Goal: Task Accomplishment & Management: Use online tool/utility

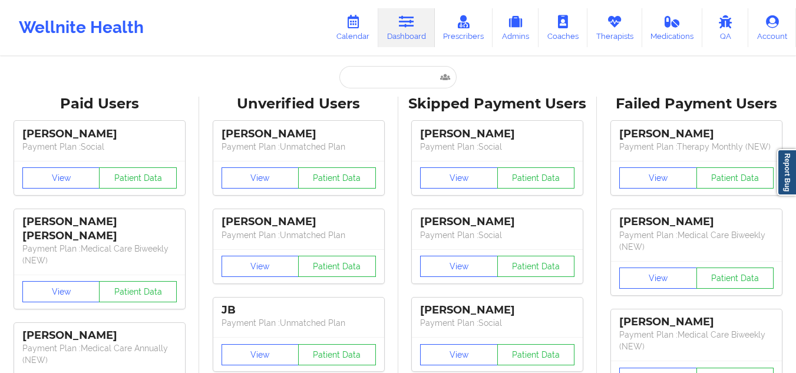
type input "[PERSON_NAME]"
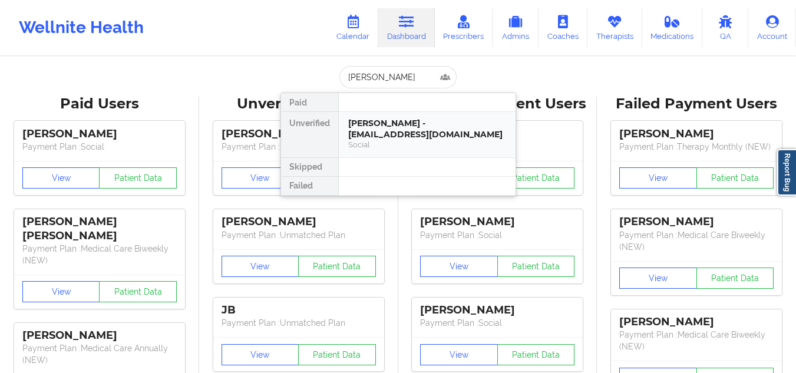
click at [397, 123] on div "[PERSON_NAME] - [EMAIL_ADDRESS][DOMAIN_NAME]" at bounding box center [427, 129] width 158 height 22
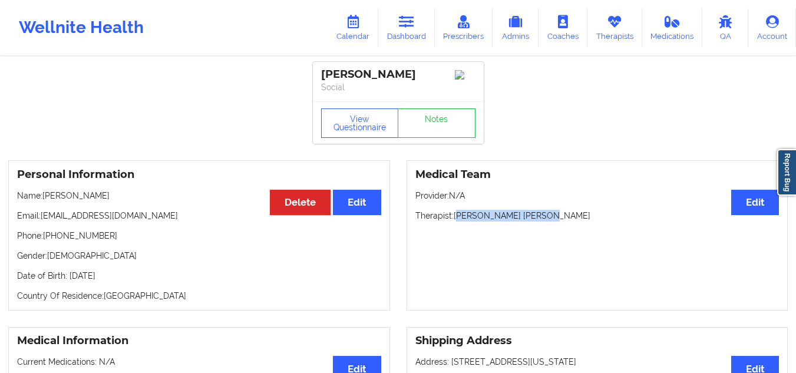
drag, startPoint x: 548, startPoint y: 222, endPoint x: 457, endPoint y: 216, distance: 90.3
click at [457, 216] on p "Therapist: [PERSON_NAME] [PERSON_NAME]" at bounding box center [598, 216] width 364 height 12
click at [705, 292] on div "Medical Team Edit Provider: N/A Therapist: [PERSON_NAME] [PERSON_NAME]" at bounding box center [598, 235] width 382 height 150
drag, startPoint x: 542, startPoint y: 220, endPoint x: 457, endPoint y: 220, distance: 84.9
click at [457, 220] on p "Therapist: [PERSON_NAME] [PERSON_NAME]" at bounding box center [598, 216] width 364 height 12
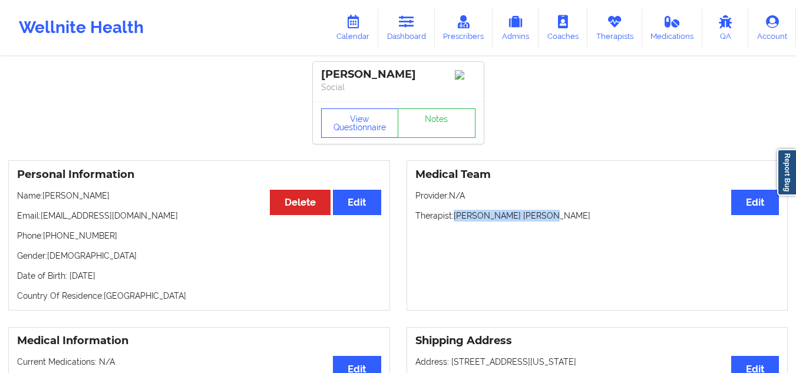
copy p "[PERSON_NAME] [PERSON_NAME]"
click at [422, 33] on link "Dashboard" at bounding box center [406, 27] width 57 height 39
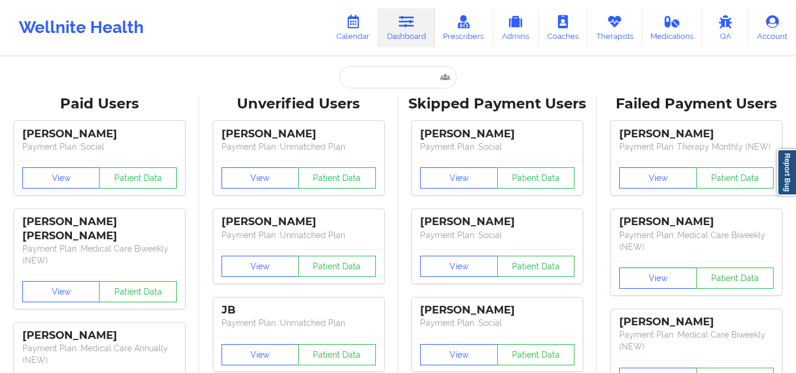
click at [245, 8] on div "Wellnite Health Calendar Dashboard Prescribers Admins Coaches Therapists Medica…" at bounding box center [398, 27] width 796 height 47
click at [384, 77] on input "text" at bounding box center [397, 77] width 117 height 22
paste input "Presina [PERSON_NAME]"
type input "Presina [PERSON_NAME]"
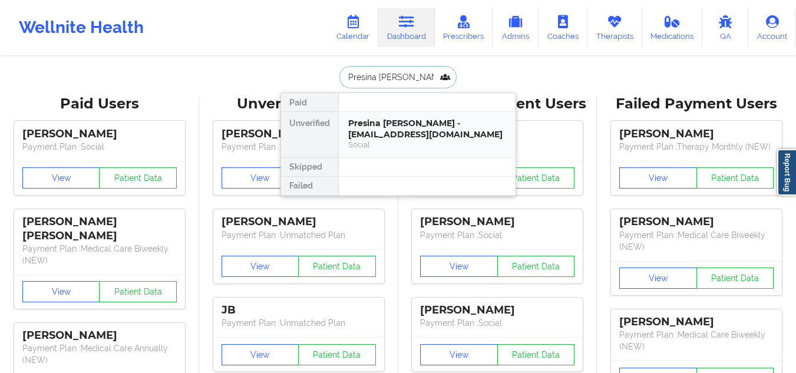
click at [384, 152] on div "Presina [PERSON_NAME] - [EMAIL_ADDRESS][DOMAIN_NAME] Social" at bounding box center [427, 134] width 177 height 45
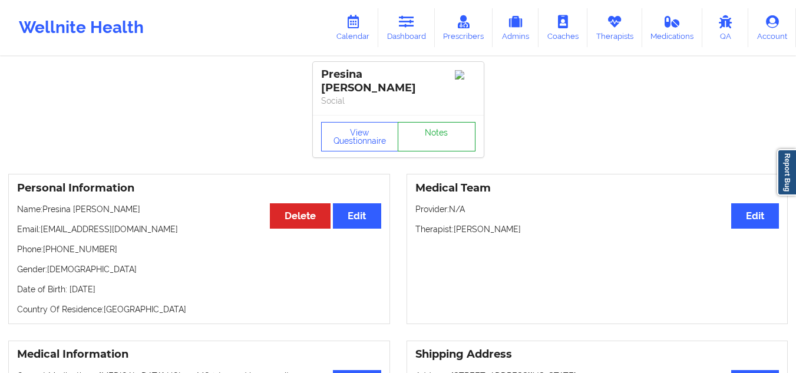
click at [430, 134] on link "Notes" at bounding box center [437, 136] width 78 height 29
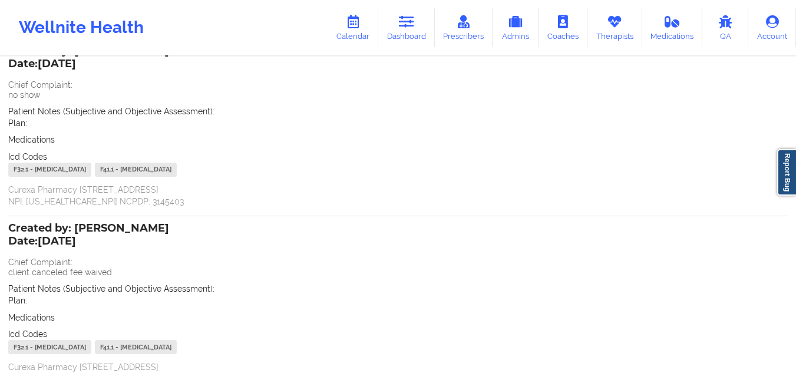
scroll to position [59, 0]
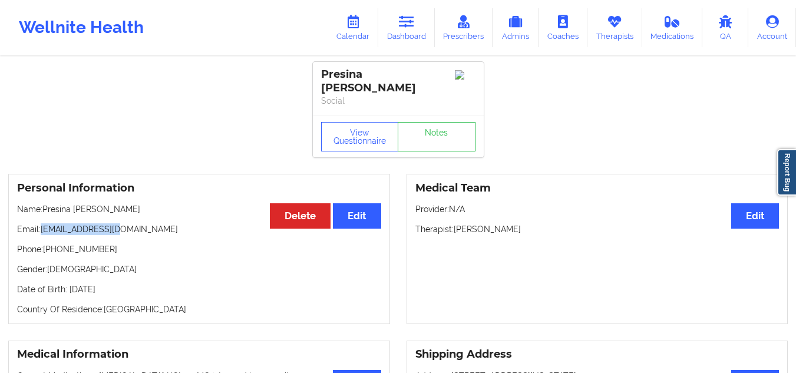
drag, startPoint x: 123, startPoint y: 225, endPoint x: 43, endPoint y: 223, distance: 80.2
click at [43, 223] on p "Email: [EMAIL_ADDRESS][DOMAIN_NAME]" at bounding box center [199, 229] width 364 height 12
copy p "[EMAIL_ADDRESS][DOMAIN_NAME]"
drag, startPoint x: 417, startPoint y: 17, endPoint x: 426, endPoint y: 49, distance: 33.6
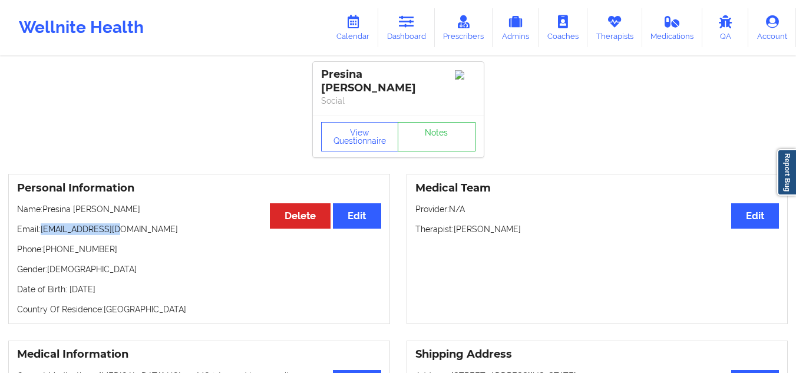
click at [417, 17] on link "Dashboard" at bounding box center [406, 27] width 57 height 39
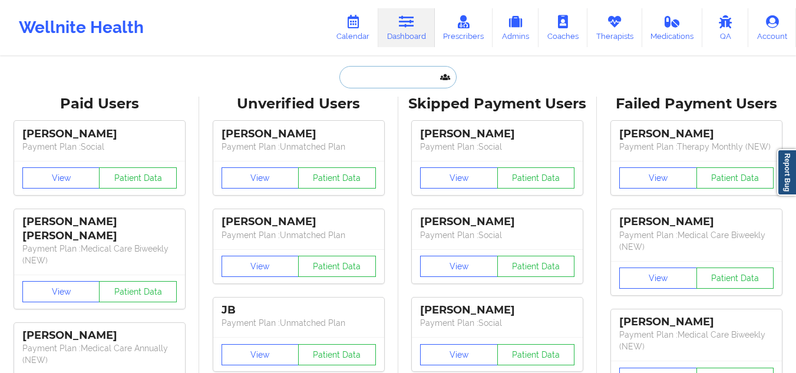
click at [397, 81] on input "text" at bounding box center [397, 77] width 117 height 22
paste input "[PERSON_NAME]"
type input "[PERSON_NAME]"
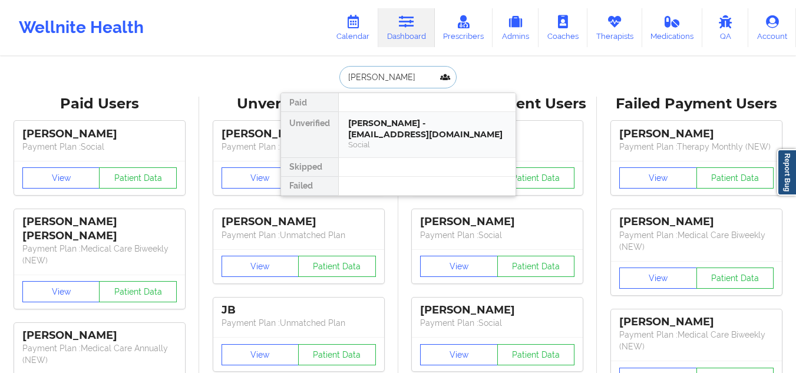
click at [454, 137] on div "[PERSON_NAME] - [EMAIL_ADDRESS][DOMAIN_NAME]" at bounding box center [427, 129] width 158 height 22
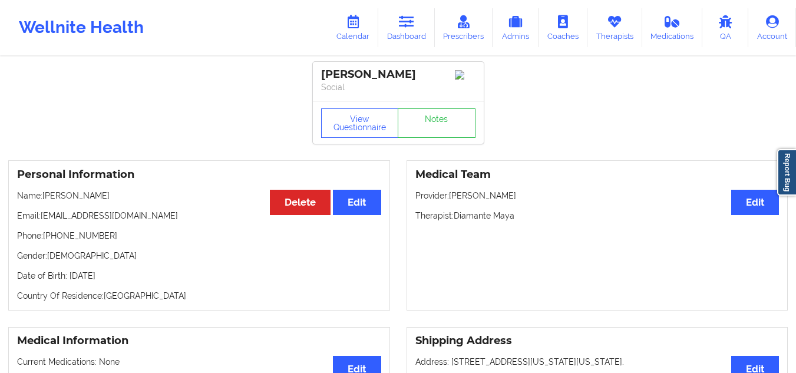
drag, startPoint x: 126, startPoint y: 201, endPoint x: 46, endPoint y: 200, distance: 80.2
click at [46, 200] on p "Name: [PERSON_NAME]" at bounding box center [199, 196] width 364 height 12
drag, startPoint x: 446, startPoint y: 71, endPoint x: 306, endPoint y: 70, distance: 139.1
copy div "[PERSON_NAME]"
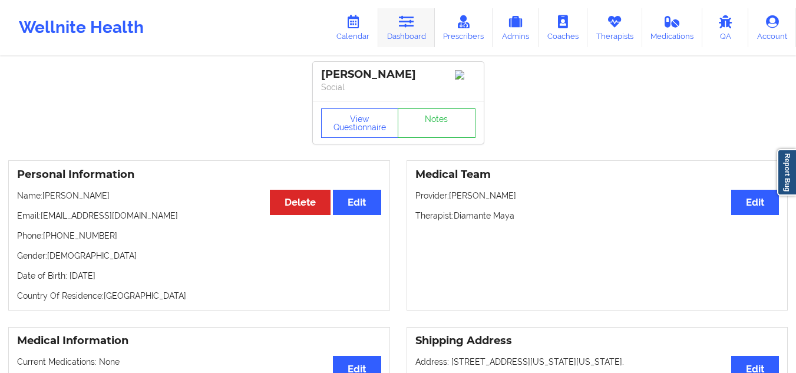
click at [411, 28] on icon at bounding box center [406, 21] width 15 height 13
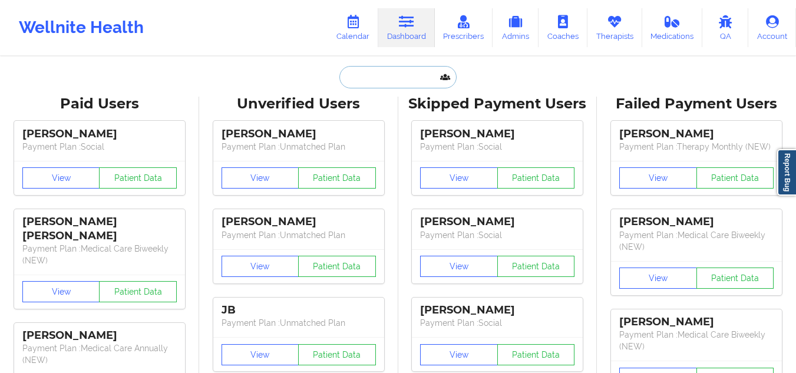
click at [372, 71] on input "text" at bounding box center [397, 77] width 117 height 22
paste input "[EMAIL_ADDRESS][DOMAIN_NAME]"
type input "[EMAIL_ADDRESS][DOMAIN_NAME]"
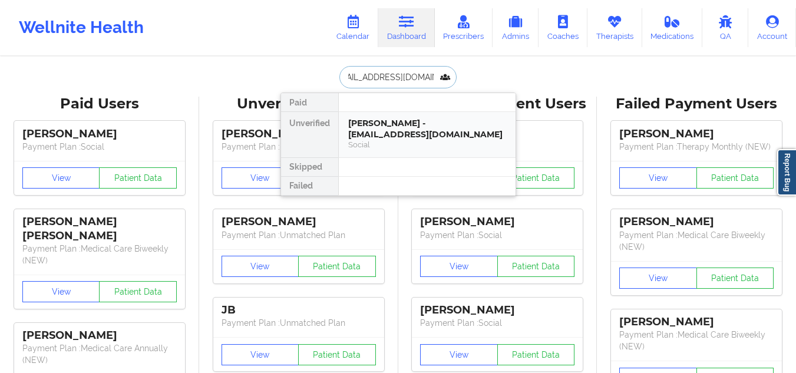
click at [400, 143] on div "Social" at bounding box center [427, 145] width 158 height 10
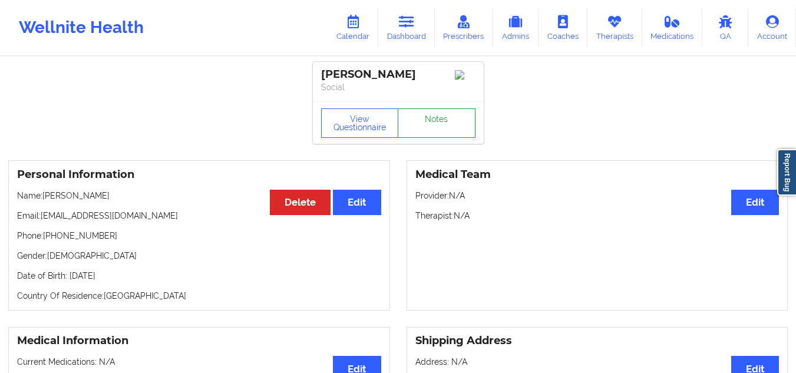
click at [423, 125] on link "Notes" at bounding box center [437, 122] width 78 height 29
click at [415, 32] on link "Dashboard" at bounding box center [406, 27] width 57 height 39
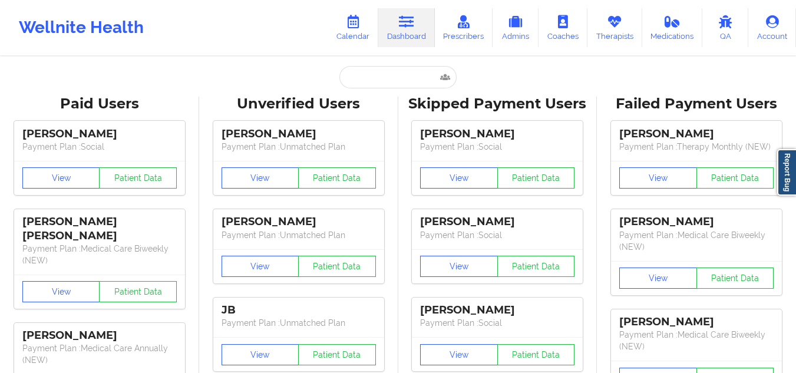
click at [415, 32] on link "Dashboard" at bounding box center [406, 27] width 57 height 39
click at [397, 82] on input "text" at bounding box center [397, 77] width 117 height 22
paste input "[EMAIL_ADDRESS][DOMAIN_NAME]"
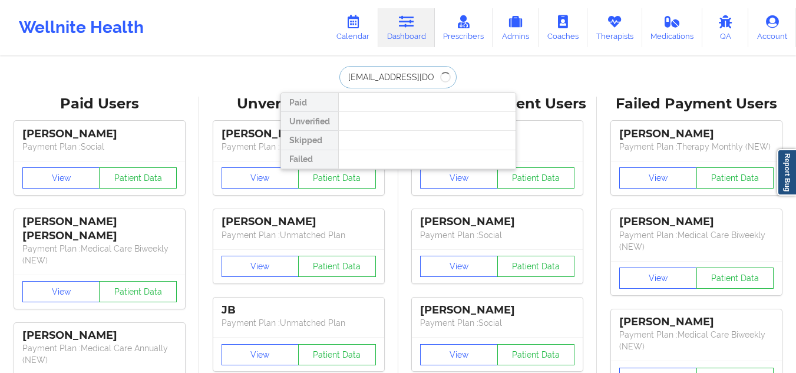
type input "[EMAIL_ADDRESS][DOMAIN_NAME]"
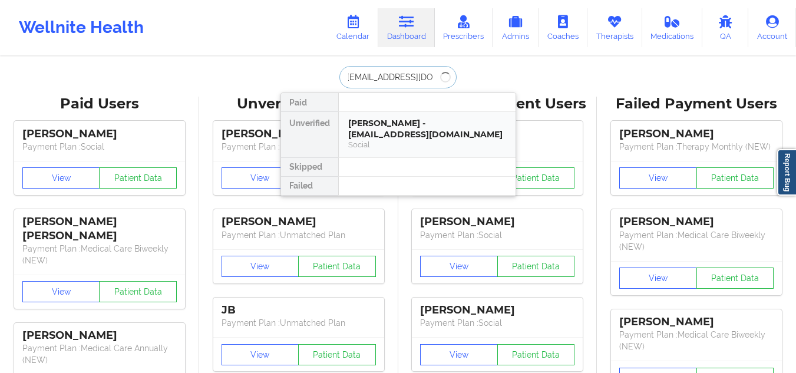
click at [407, 122] on div "[PERSON_NAME] - [EMAIL_ADDRESS][DOMAIN_NAME]" at bounding box center [427, 129] width 158 height 22
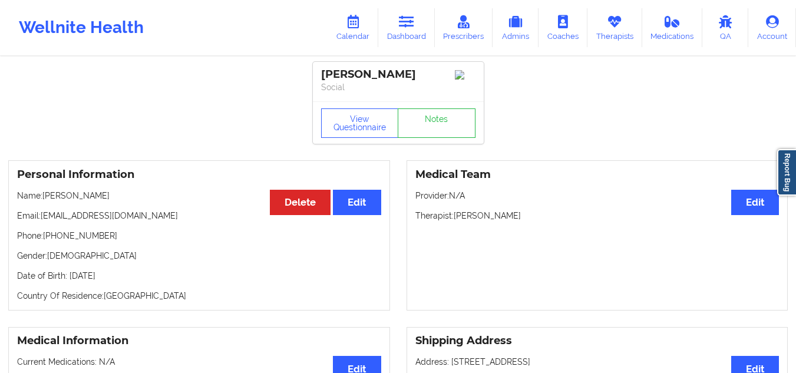
drag, startPoint x: 123, startPoint y: 201, endPoint x: 45, endPoint y: 200, distance: 77.2
click at [45, 200] on p "Name: [PERSON_NAME]" at bounding box center [199, 196] width 364 height 12
copy p "[PERSON_NAME]"
drag, startPoint x: 518, startPoint y: 222, endPoint x: 457, endPoint y: 217, distance: 60.9
click at [455, 217] on p "Therapist: [PERSON_NAME]" at bounding box center [598, 216] width 364 height 12
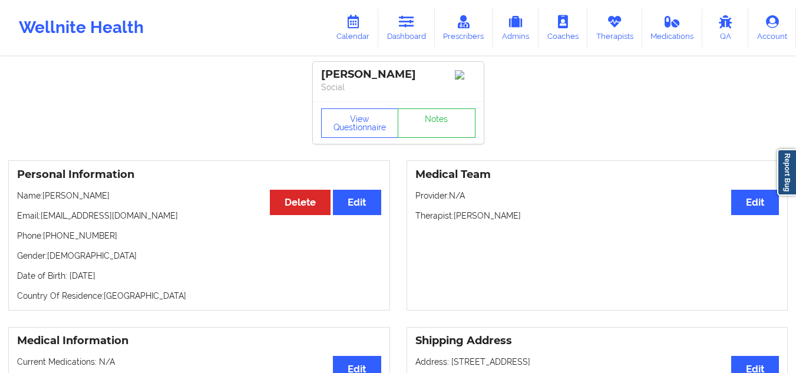
copy p "[PERSON_NAME]"
click at [410, 29] on link "Dashboard" at bounding box center [406, 27] width 57 height 39
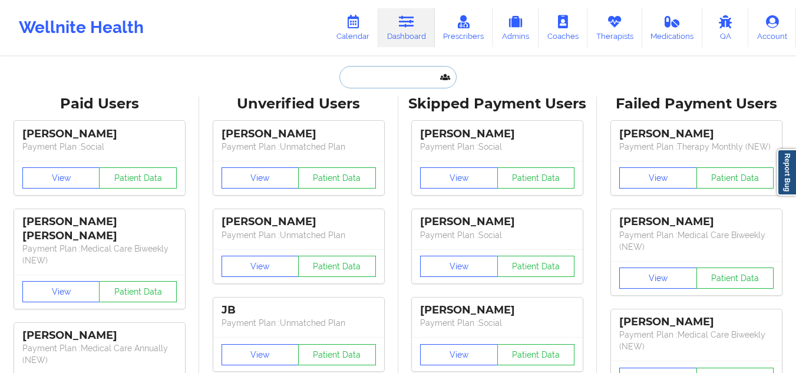
click at [378, 69] on input "text" at bounding box center [397, 77] width 117 height 22
paste input "[EMAIL_ADDRESS][DOMAIN_NAME]"
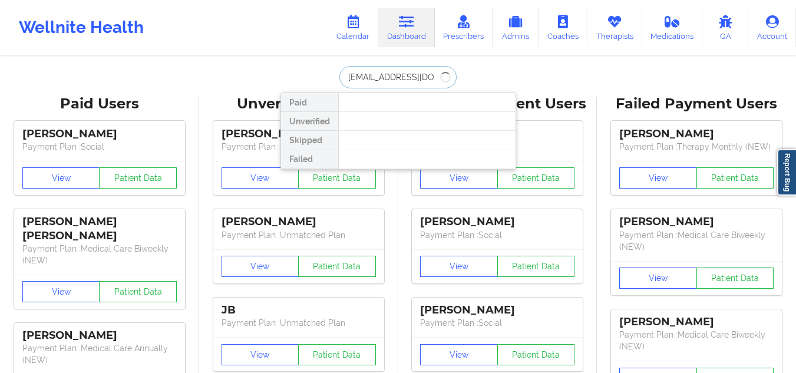
type input "[EMAIL_ADDRESS][DOMAIN_NAME]"
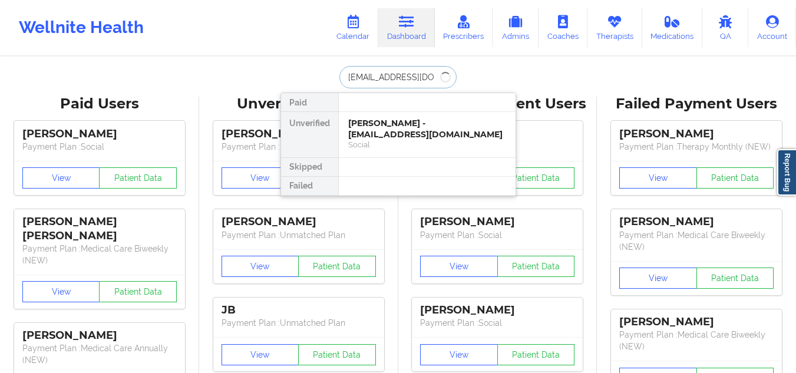
click at [415, 147] on div "Social" at bounding box center [427, 145] width 158 height 10
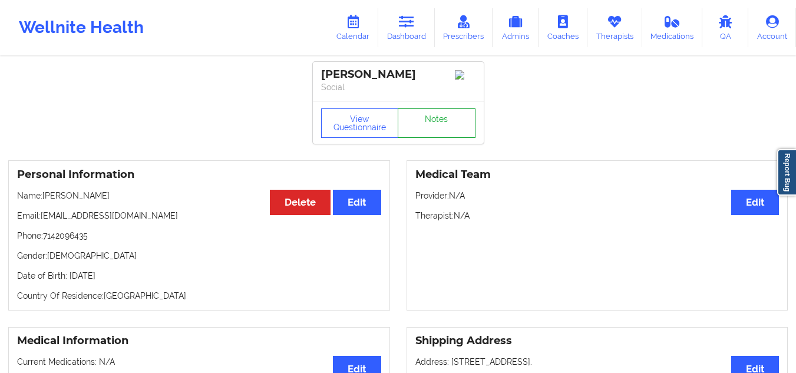
click at [423, 123] on link "Notes" at bounding box center [437, 122] width 78 height 29
drag, startPoint x: 315, startPoint y: 71, endPoint x: 432, endPoint y: 77, distance: 116.8
click at [432, 77] on div "[PERSON_NAME] Social" at bounding box center [398, 81] width 171 height 39
copy div "[PERSON_NAME]"
click at [423, 19] on link "Dashboard" at bounding box center [406, 27] width 57 height 39
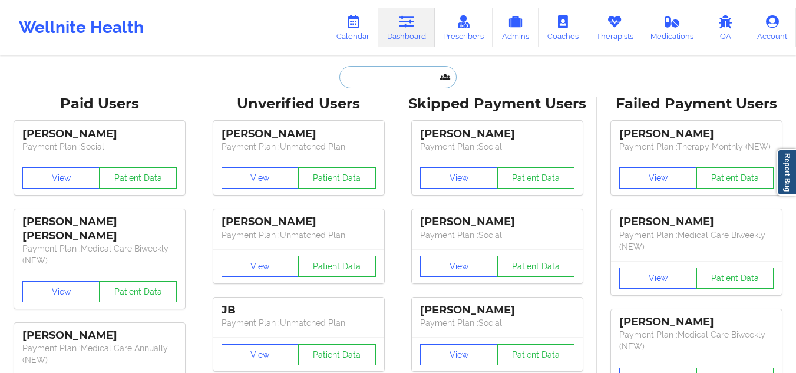
click at [379, 84] on input "text" at bounding box center [397, 77] width 117 height 22
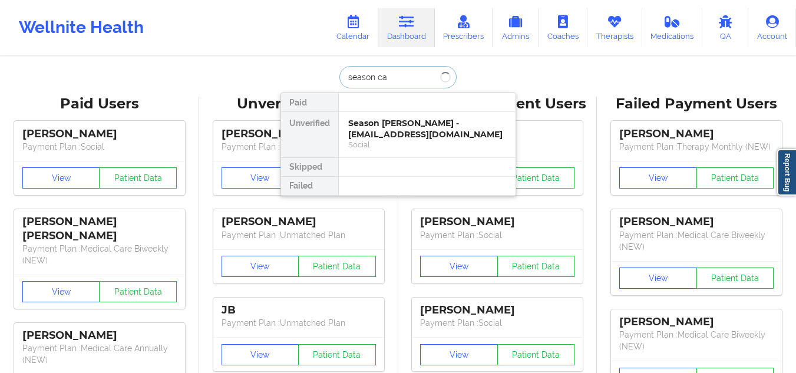
type input "season cam"
click at [402, 133] on div "Season [PERSON_NAME] - [EMAIL_ADDRESS][DOMAIN_NAME]" at bounding box center [427, 129] width 158 height 22
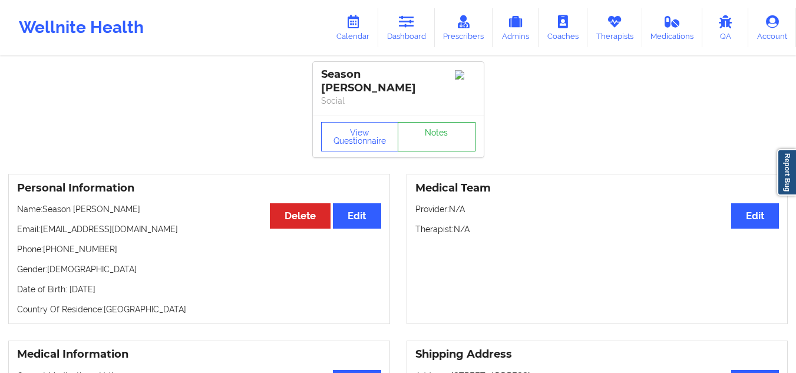
click at [439, 125] on link "Notes" at bounding box center [437, 136] width 78 height 29
drag, startPoint x: 100, startPoint y: 240, endPoint x: 52, endPoint y: 240, distance: 47.7
click at [52, 243] on p "Phone: [PHONE_NUMBER]" at bounding box center [199, 249] width 364 height 12
copy p "2159924206"
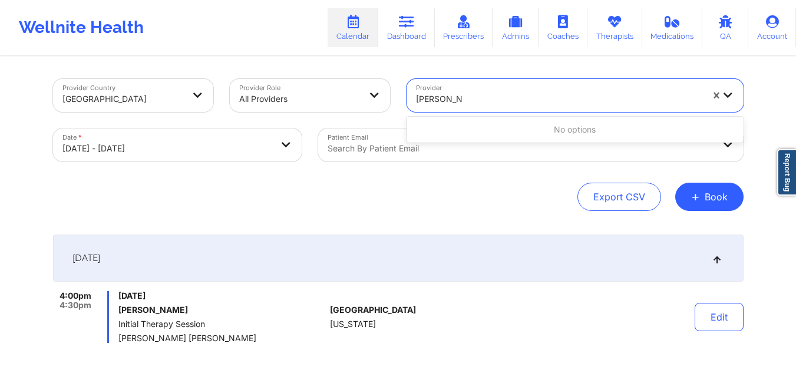
type input "yvette harv"
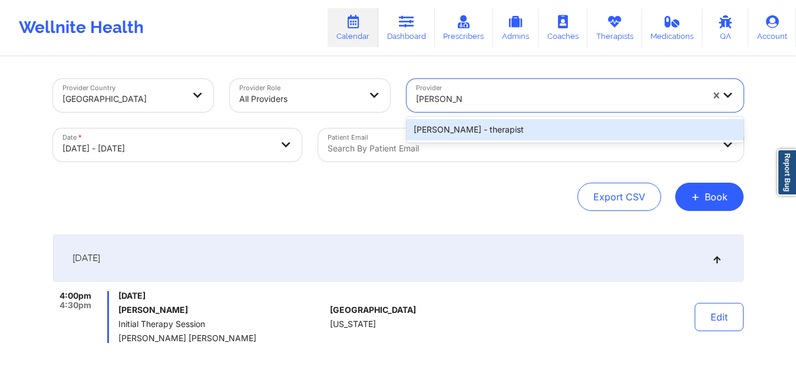
click at [504, 126] on div "Yvette Harville - therapist" at bounding box center [575, 129] width 337 height 21
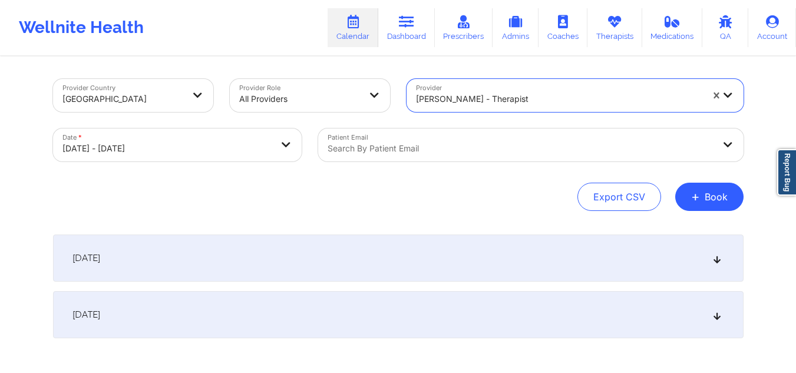
click at [237, 255] on div "October 15, 2025" at bounding box center [398, 258] width 691 height 47
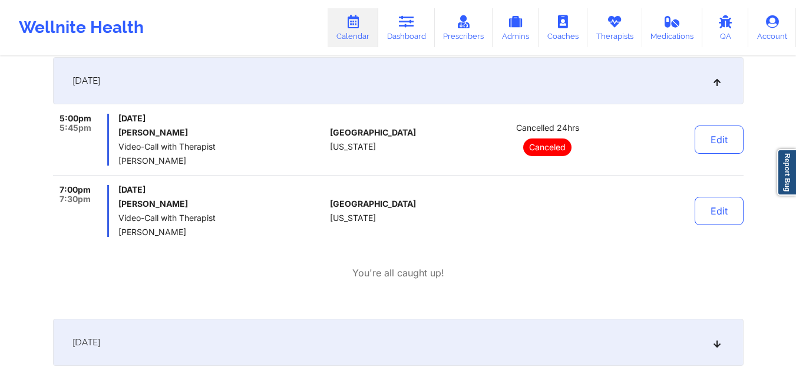
scroll to position [265, 0]
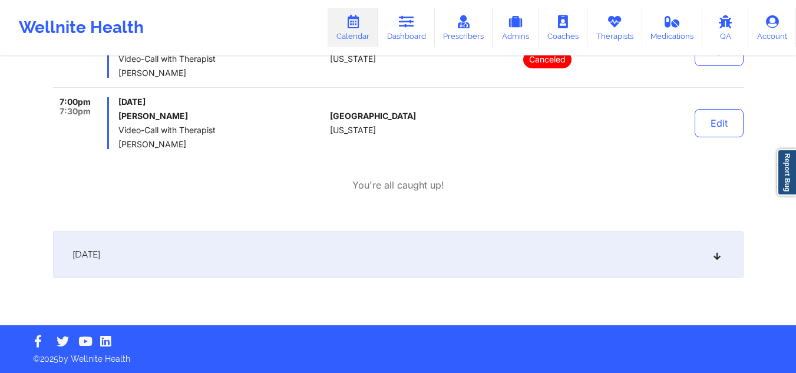
click at [173, 247] on div "October 16, 2025" at bounding box center [398, 254] width 691 height 47
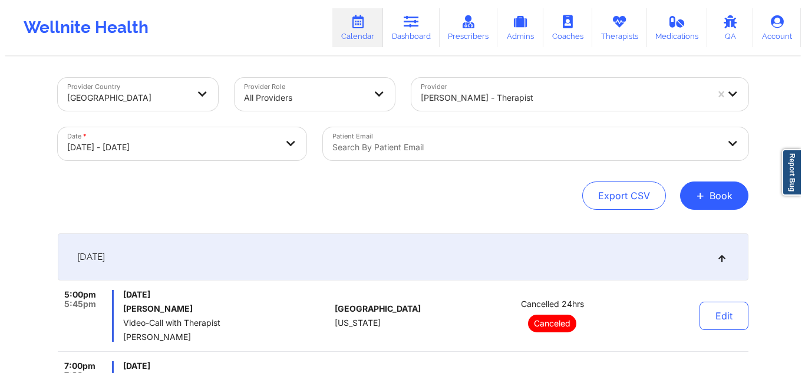
scroll to position [0, 0]
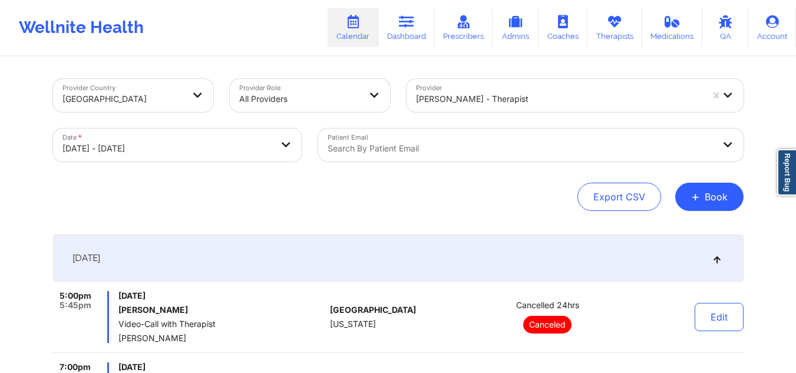
click at [126, 144] on body "Wellnite Health Calendar Dashboard Prescribers Admins Coaches Therapists Medica…" at bounding box center [398, 186] width 796 height 373
select select "2025-9"
select select "2025-10"
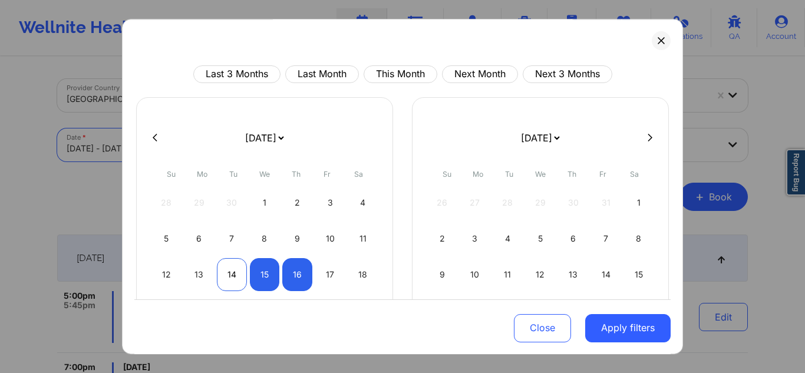
click at [235, 275] on div "14" at bounding box center [232, 274] width 30 height 33
select select "2025-9"
select select "2025-10"
click at [243, 275] on div "14" at bounding box center [232, 274] width 30 height 33
select select "2025-9"
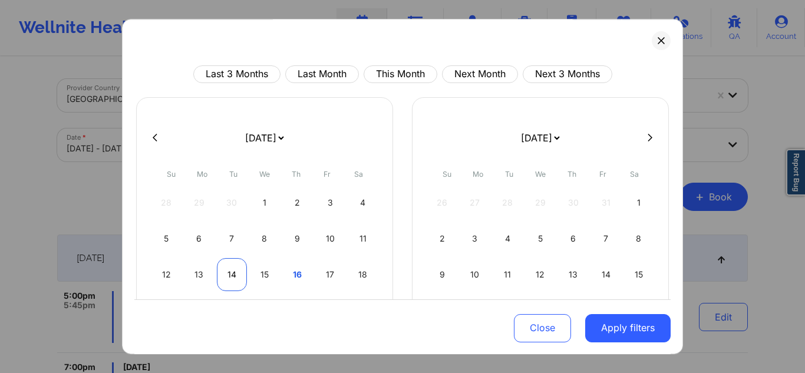
select select "2025-10"
click at [202, 275] on div "13" at bounding box center [199, 274] width 30 height 33
select select "2025-9"
select select "2025-10"
select select "2025-9"
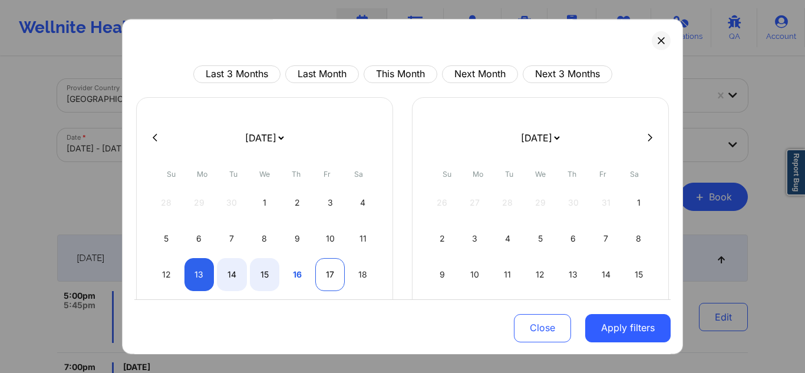
select select "2025-10"
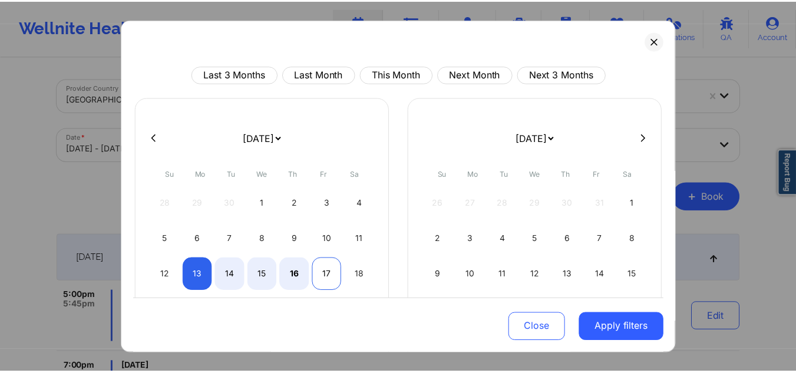
scroll to position [59, 0]
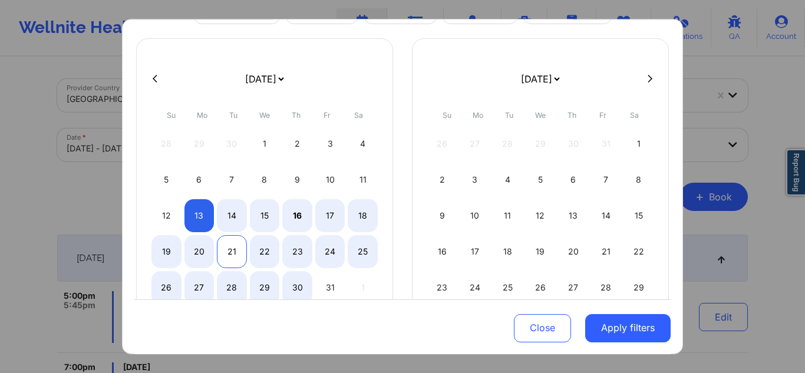
select select "2025-9"
select select "2025-10"
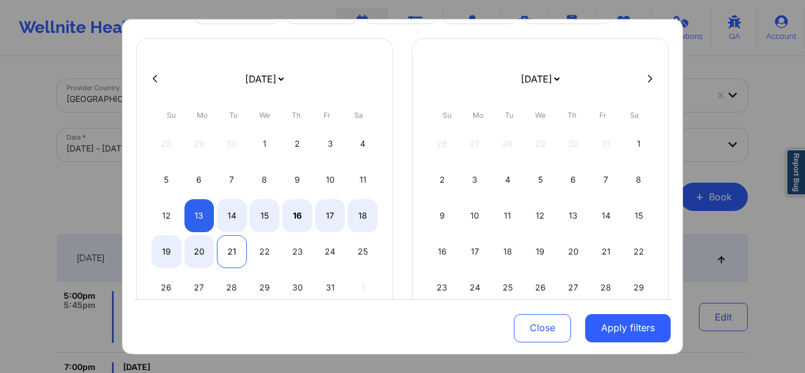
click at [236, 256] on div "21" at bounding box center [232, 251] width 30 height 33
select select "2025-9"
select select "2025-10"
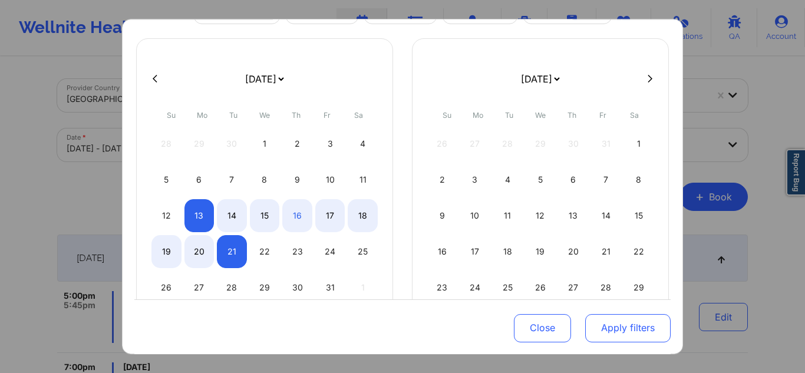
click at [630, 325] on button "Apply filters" at bounding box center [627, 328] width 85 height 28
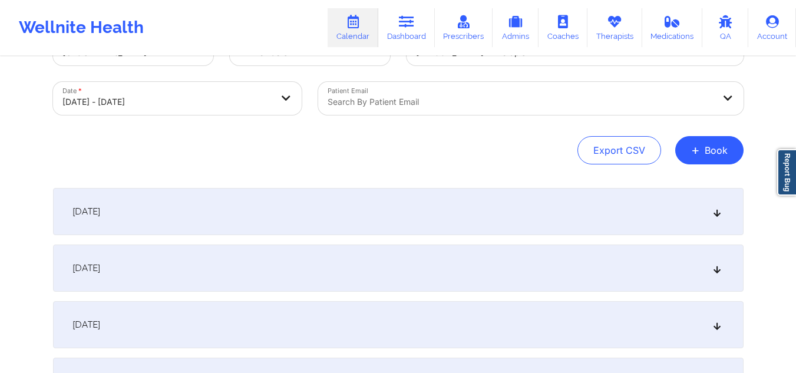
scroll to position [118, 0]
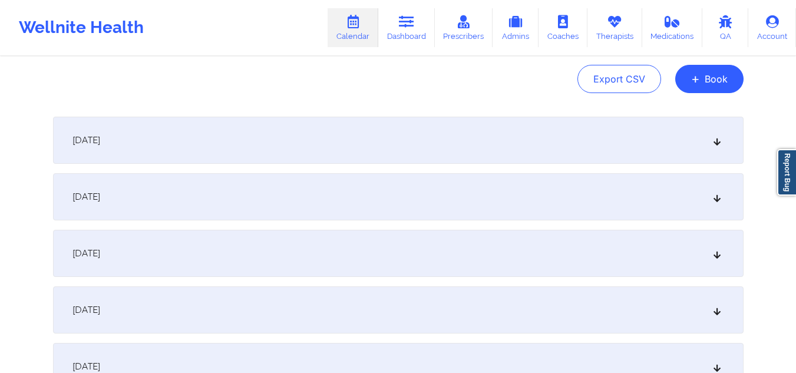
click at [361, 207] on div "October 14, 2025" at bounding box center [398, 196] width 691 height 47
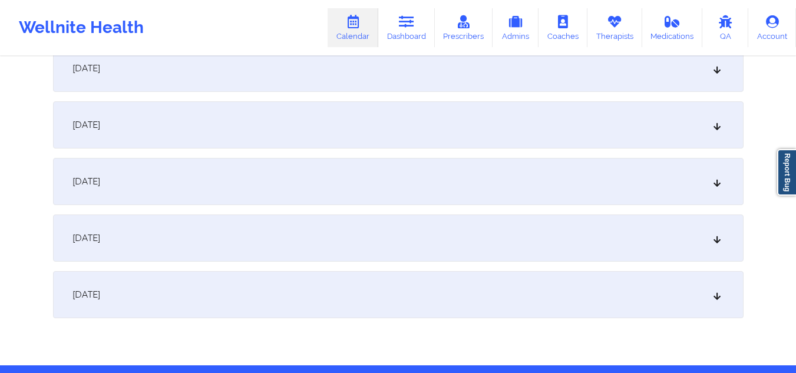
scroll to position [707, 0]
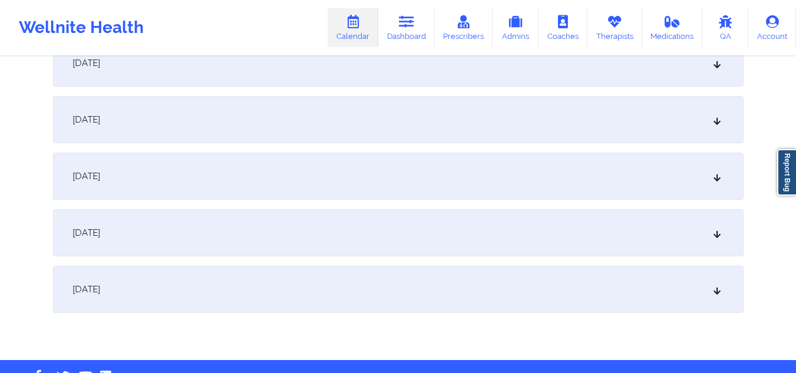
click at [283, 282] on div "October 21, 2025" at bounding box center [398, 289] width 691 height 47
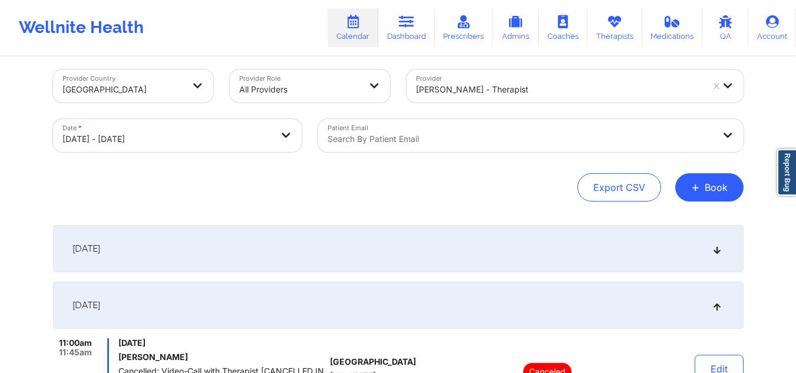
scroll to position [0, 0]
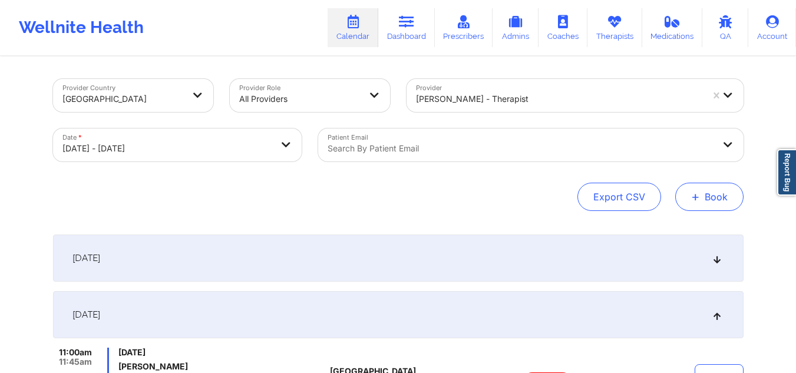
drag, startPoint x: 710, startPoint y: 196, endPoint x: 756, endPoint y: 198, distance: 46.0
click at [710, 196] on button "+ Book" at bounding box center [709, 197] width 68 height 28
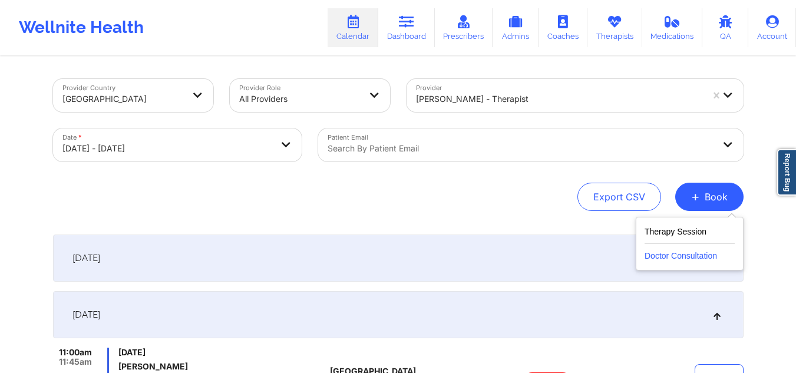
click at [695, 258] on button "Doctor Consultation" at bounding box center [690, 253] width 90 height 19
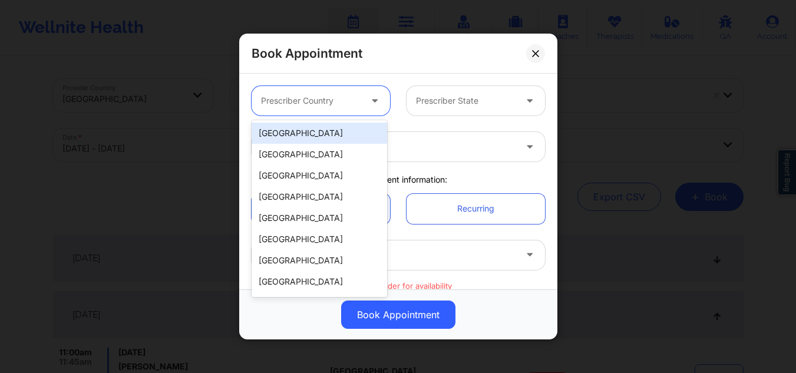
click at [331, 103] on div at bounding box center [311, 101] width 100 height 14
click at [315, 134] on div "[GEOGRAPHIC_DATA]" at bounding box center [320, 133] width 136 height 21
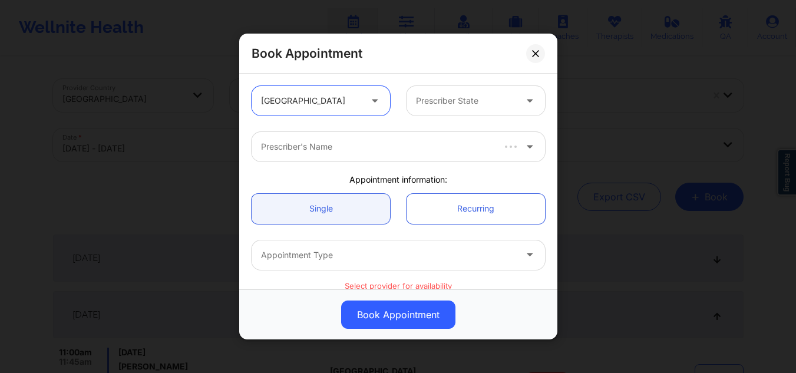
click at [435, 103] on div at bounding box center [466, 101] width 100 height 14
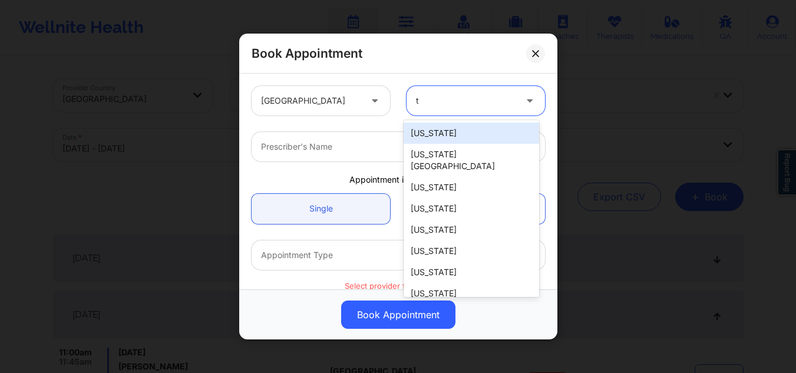
type input "tx"
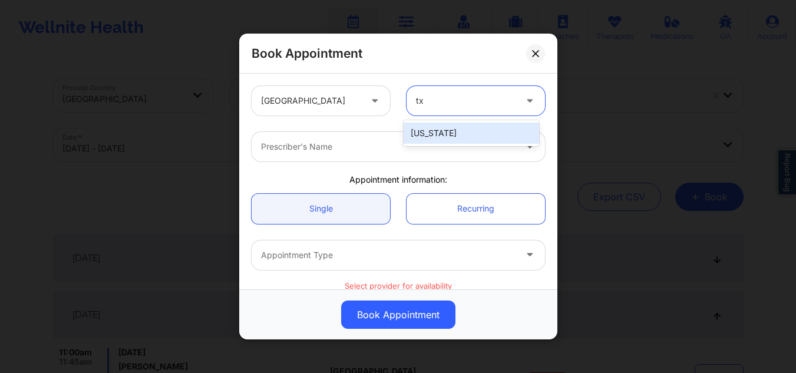
click at [435, 127] on div "[US_STATE]" at bounding box center [472, 133] width 136 height 21
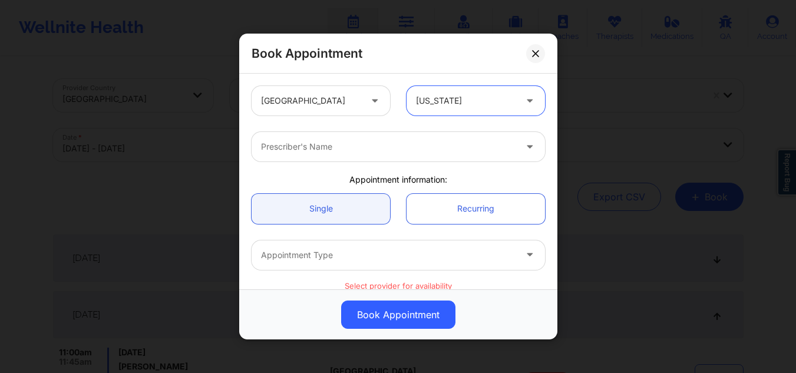
click at [380, 149] on div at bounding box center [388, 147] width 255 height 14
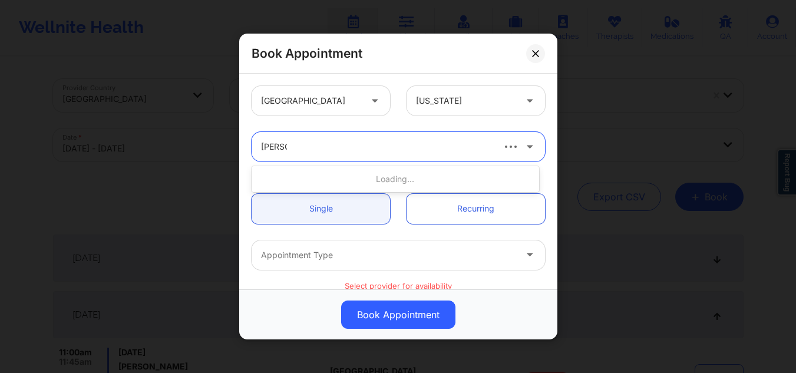
type input "amy ha"
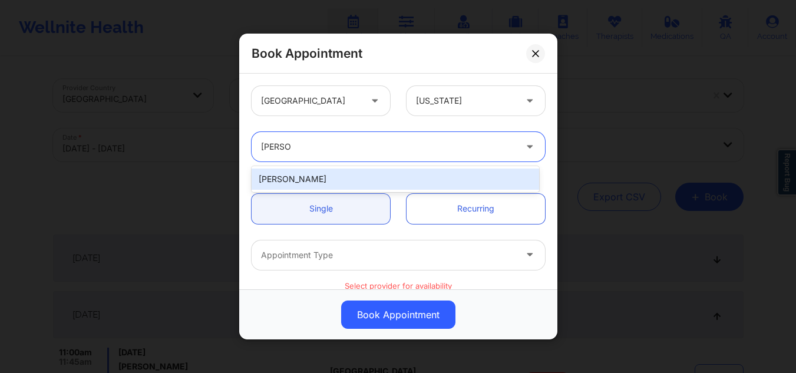
click at [335, 171] on div "[PERSON_NAME]" at bounding box center [396, 179] width 288 height 21
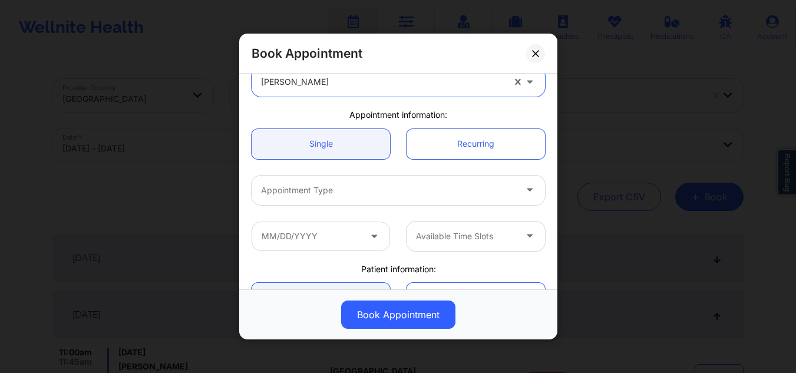
scroll to position [118, 0]
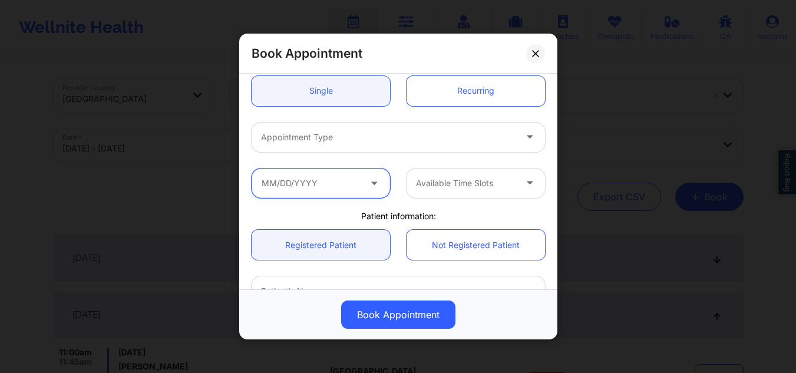
click at [323, 181] on input "text" at bounding box center [321, 182] width 139 height 29
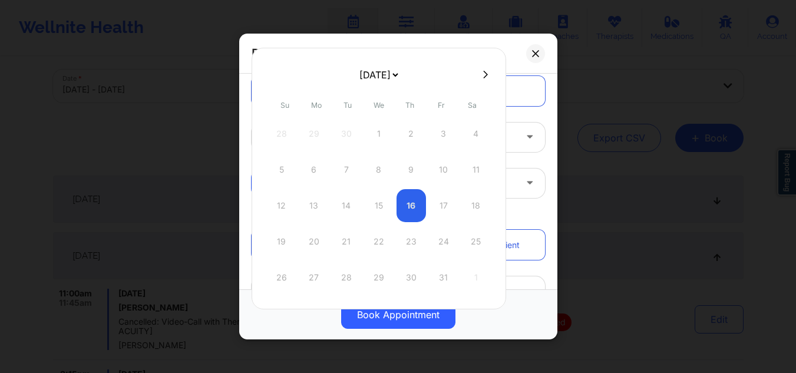
scroll to position [0, 0]
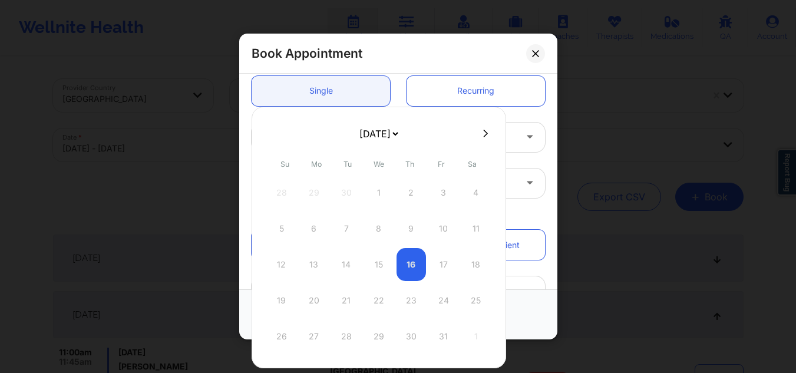
click at [483, 133] on icon at bounding box center [485, 133] width 5 height 9
select select "2025-10"
click at [270, 137] on icon at bounding box center [272, 133] width 5 height 9
click at [488, 136] on button at bounding box center [486, 133] width 12 height 10
select select "2025-10"
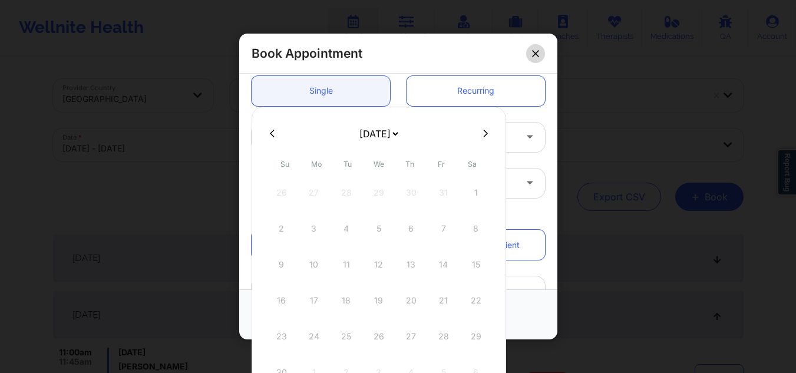
click at [538, 48] on button at bounding box center [535, 53] width 19 height 19
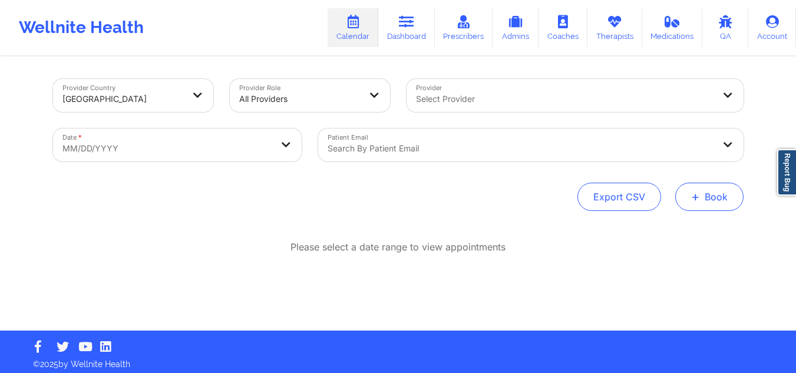
click at [716, 197] on button "+ Book" at bounding box center [709, 197] width 68 height 28
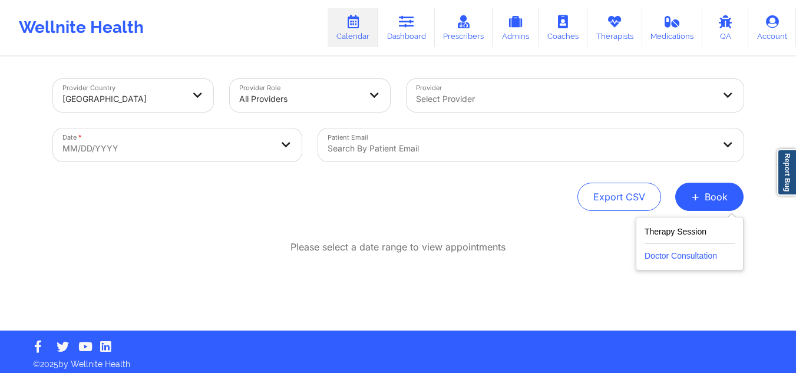
click at [672, 257] on button "Doctor Consultation" at bounding box center [690, 253] width 90 height 19
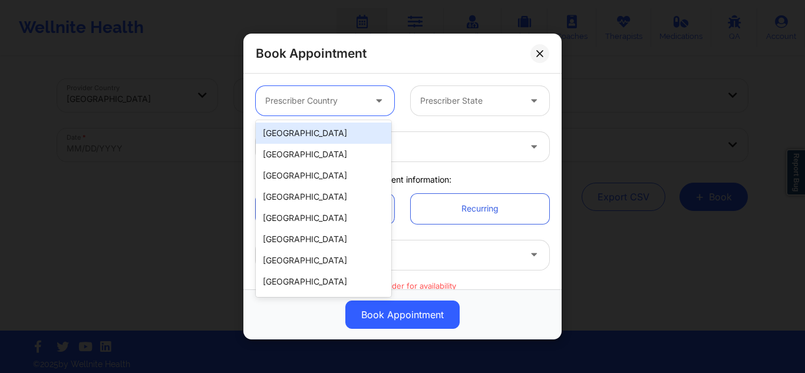
click at [288, 104] on div at bounding box center [315, 101] width 100 height 14
drag, startPoint x: 300, startPoint y: 129, endPoint x: 489, endPoint y: 126, distance: 188.6
click at [302, 130] on div "[GEOGRAPHIC_DATA]" at bounding box center [324, 133] width 136 height 21
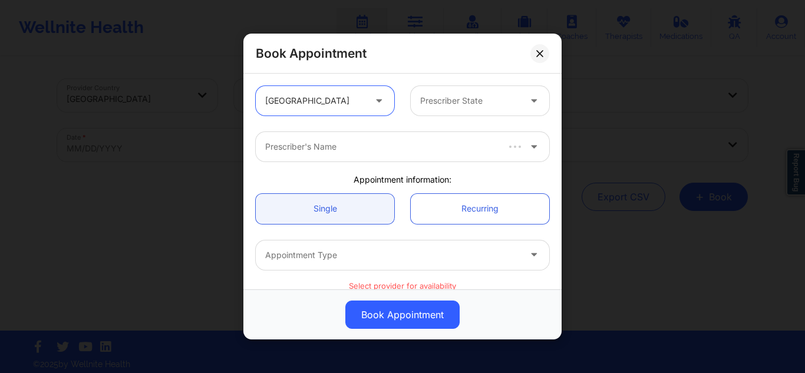
click at [497, 105] on div at bounding box center [470, 101] width 100 height 14
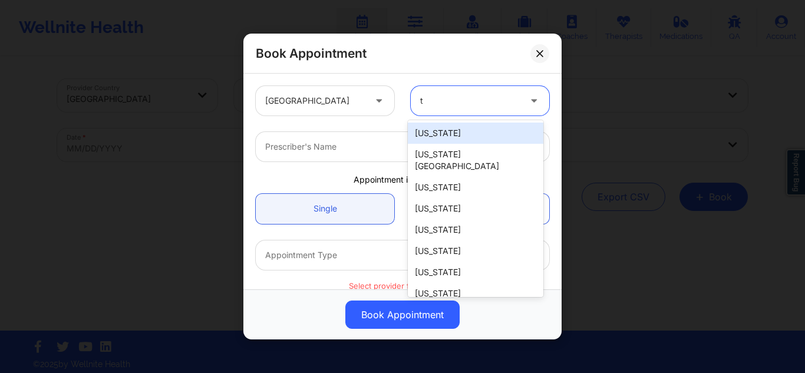
type input "tx"
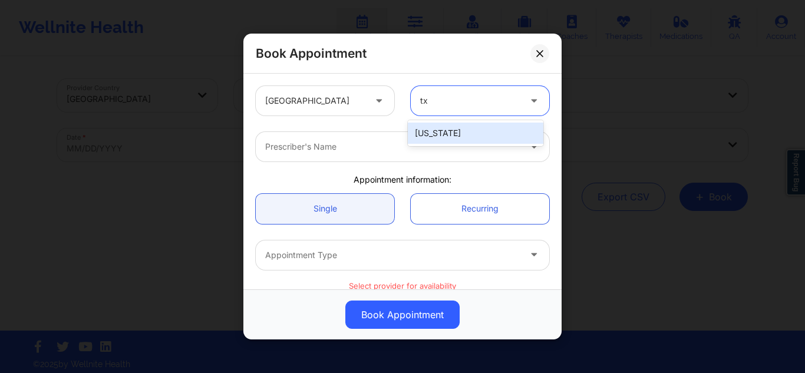
click at [434, 126] on div "[US_STATE]" at bounding box center [476, 133] width 136 height 21
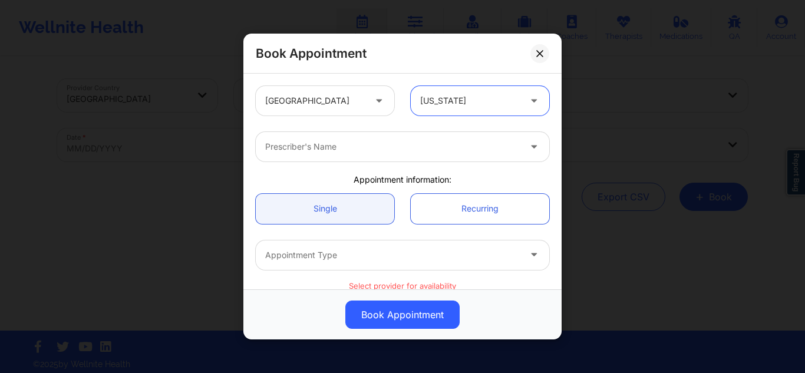
click at [399, 153] on div at bounding box center [392, 147] width 255 height 14
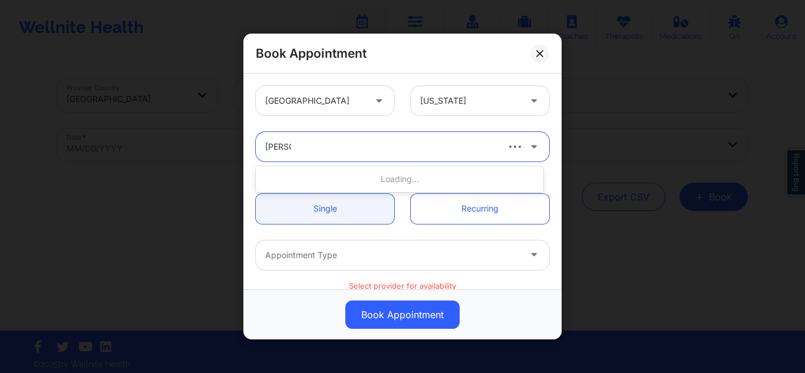
type input "[PERSON_NAME]"
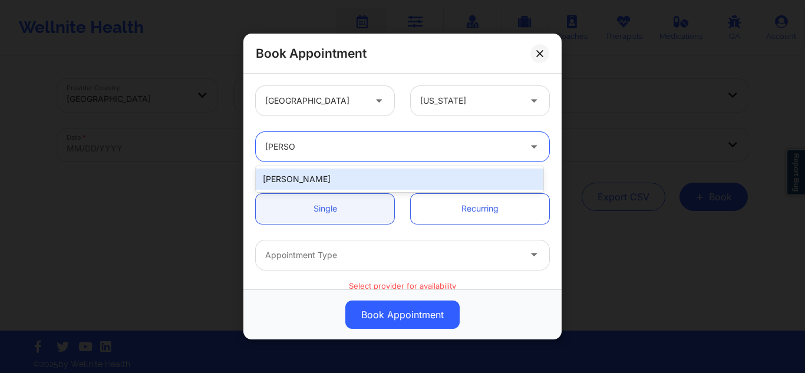
click at [330, 180] on div "[PERSON_NAME]" at bounding box center [400, 179] width 288 height 21
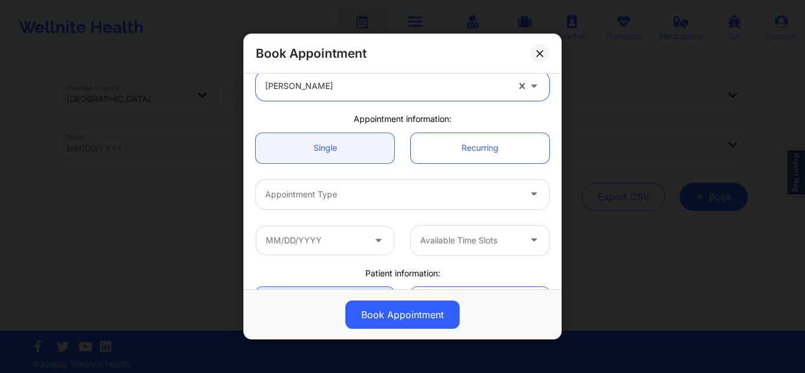
scroll to position [118, 0]
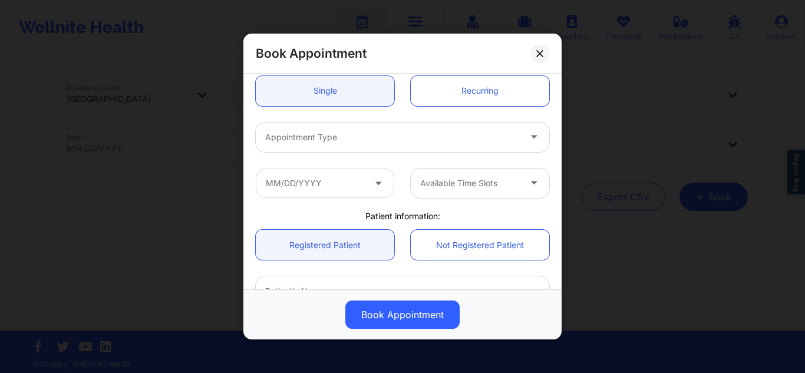
click at [359, 136] on div at bounding box center [392, 137] width 255 height 14
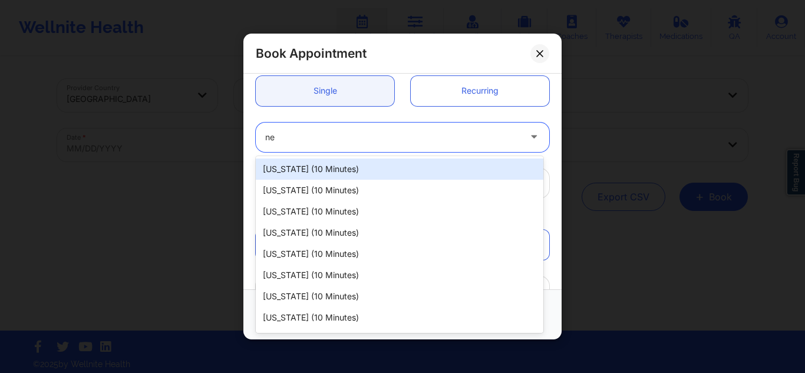
type input "new"
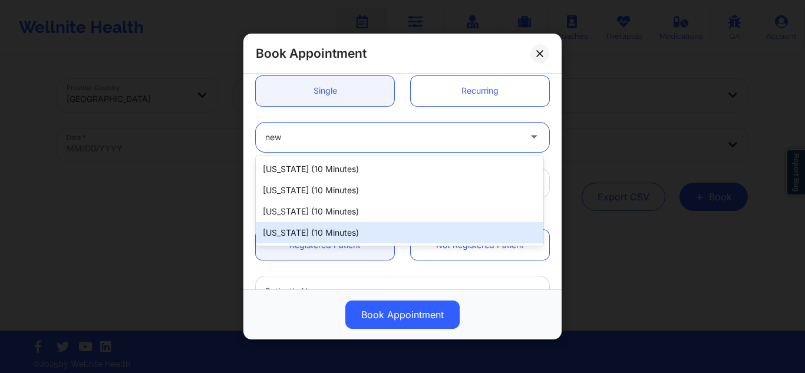
click at [321, 233] on div "New York (10 minutes)" at bounding box center [400, 232] width 288 height 21
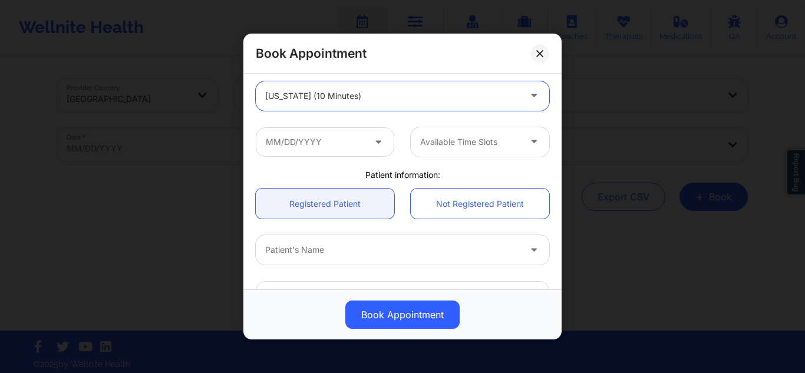
scroll to position [177, 0]
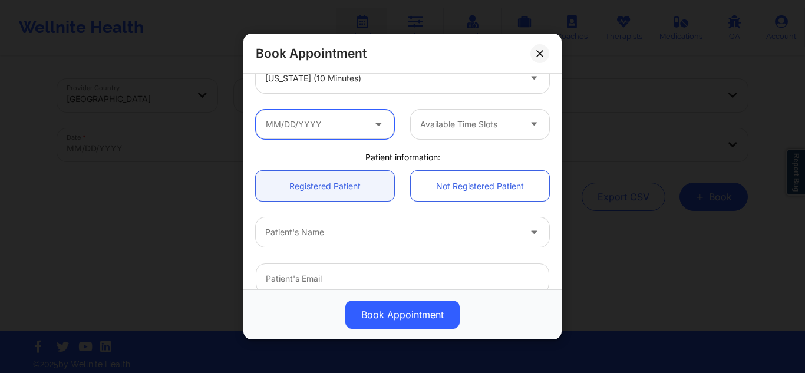
click at [335, 130] on input "text" at bounding box center [325, 123] width 139 height 29
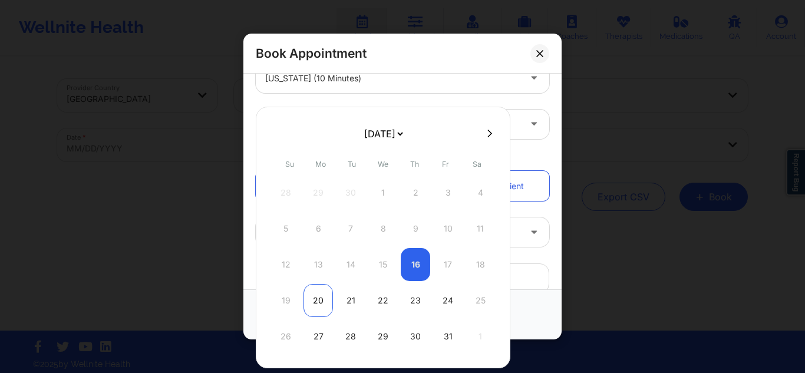
click at [313, 304] on div "20" at bounding box center [318, 300] width 29 height 33
type input "10/20/2025"
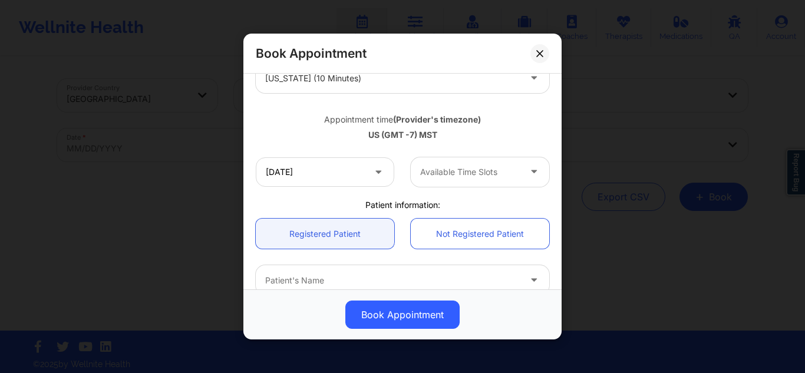
click at [440, 170] on div at bounding box center [470, 172] width 100 height 14
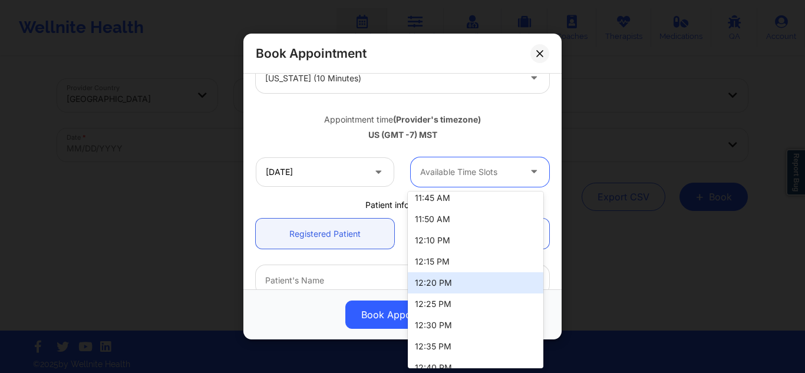
scroll to position [707, 0]
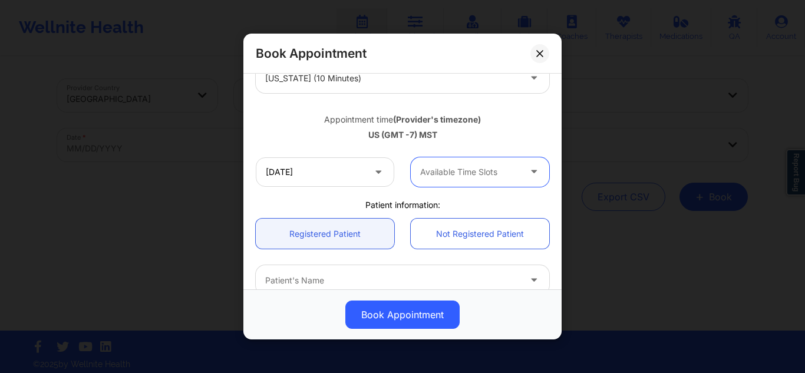
click at [466, 162] on div "Available Time Slots" at bounding box center [466, 171] width 110 height 29
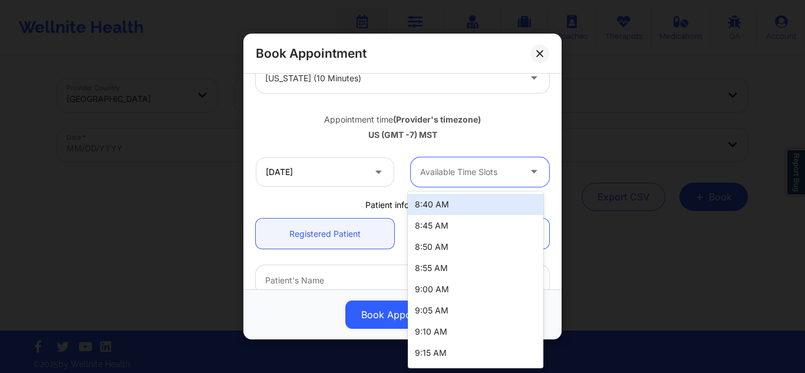
click at [486, 164] on div "Available Time Slots" at bounding box center [466, 171] width 110 height 29
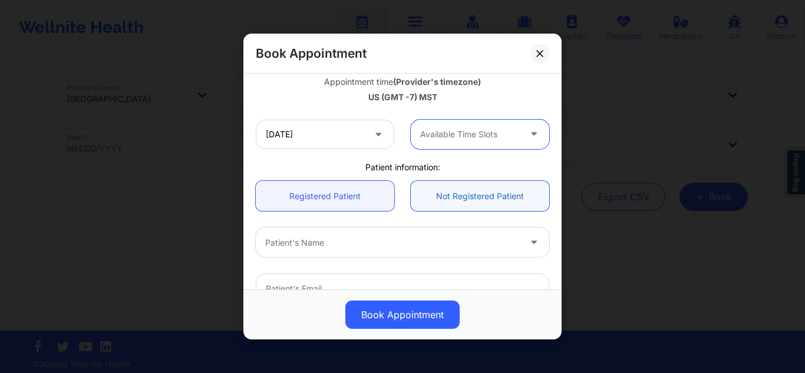
scroll to position [332, 0]
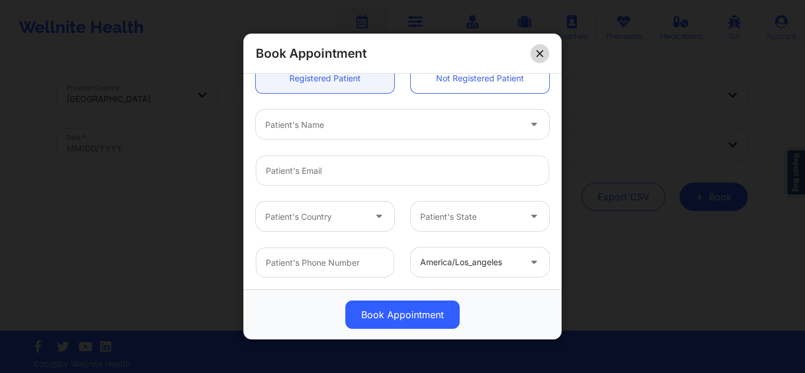
click at [543, 56] on icon at bounding box center [539, 53] width 6 height 6
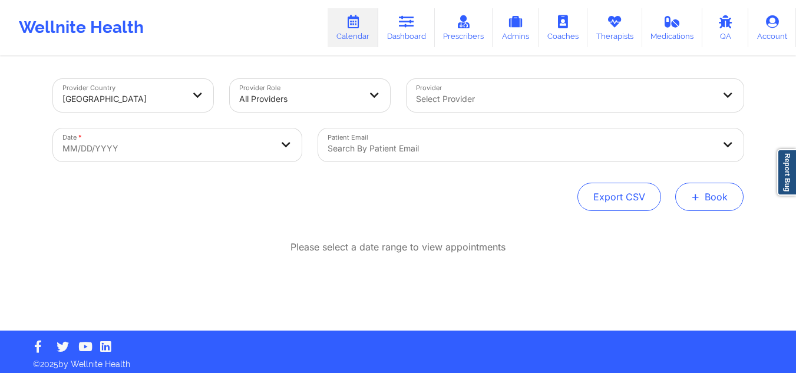
click at [694, 196] on span "+" at bounding box center [695, 196] width 9 height 6
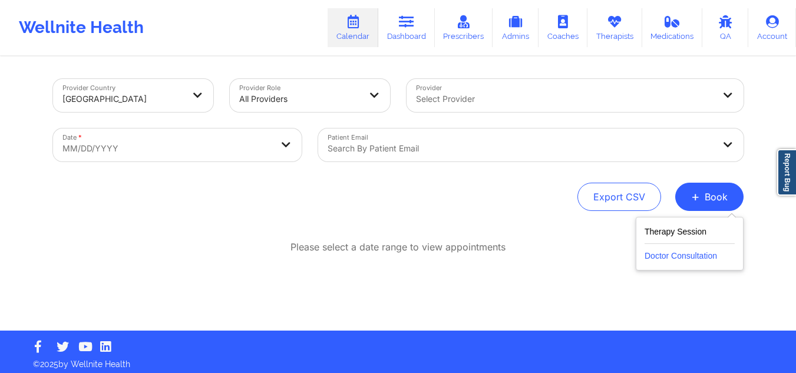
click at [681, 256] on button "Doctor Consultation" at bounding box center [690, 253] width 90 height 19
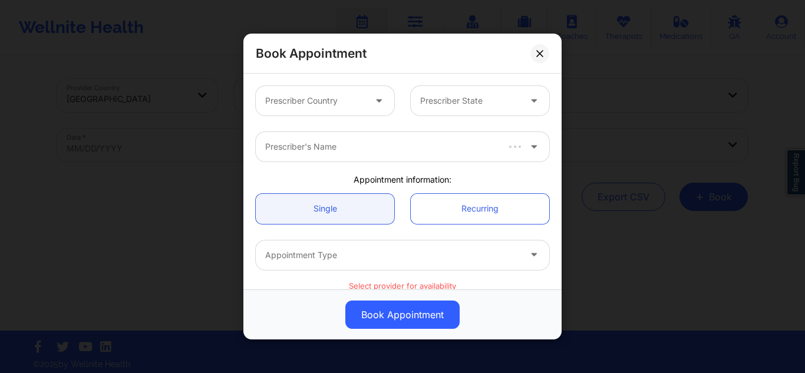
click at [299, 91] on div "Prescriber Country" at bounding box center [311, 100] width 110 height 29
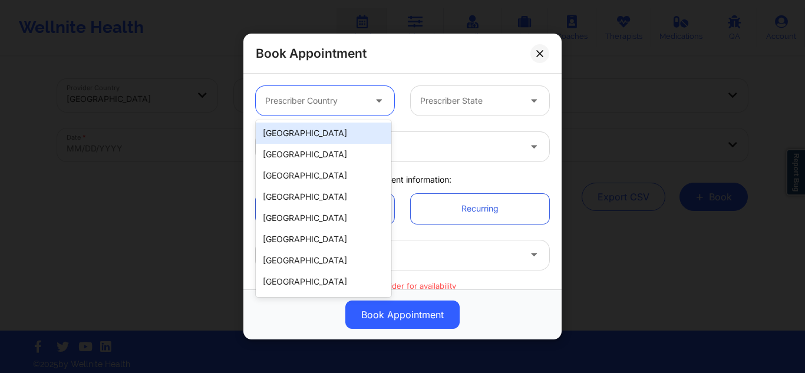
click at [304, 131] on div "[GEOGRAPHIC_DATA]" at bounding box center [324, 133] width 136 height 21
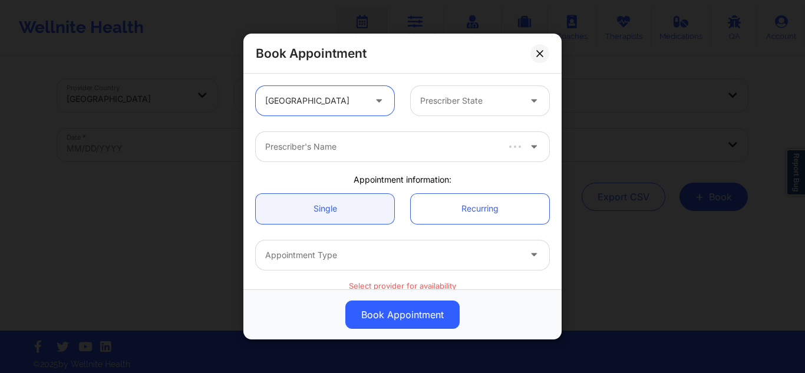
click at [481, 95] on div at bounding box center [470, 101] width 100 height 14
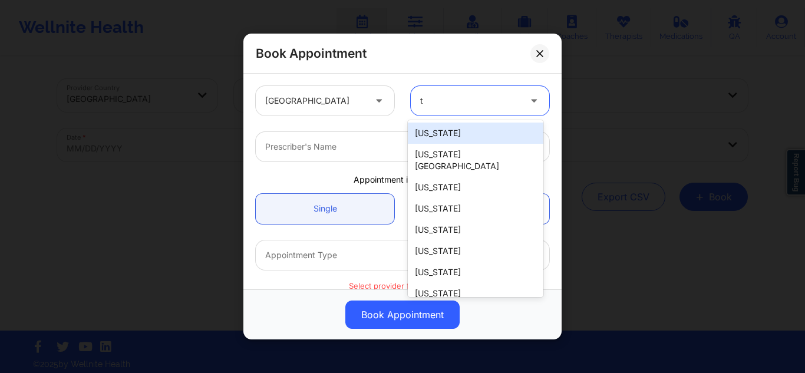
type input "tx"
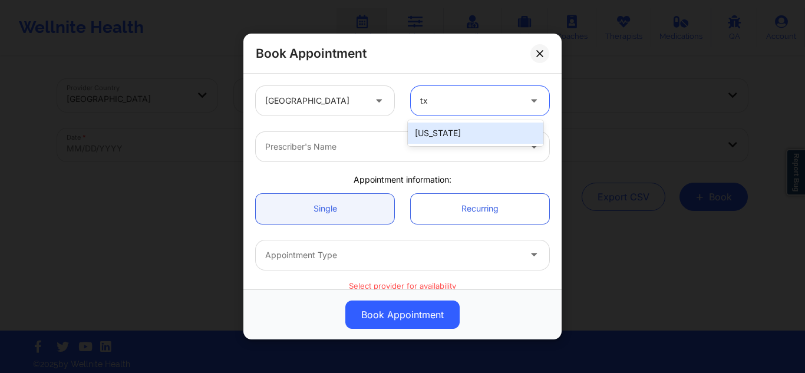
click at [474, 135] on div "[US_STATE]" at bounding box center [476, 133] width 136 height 21
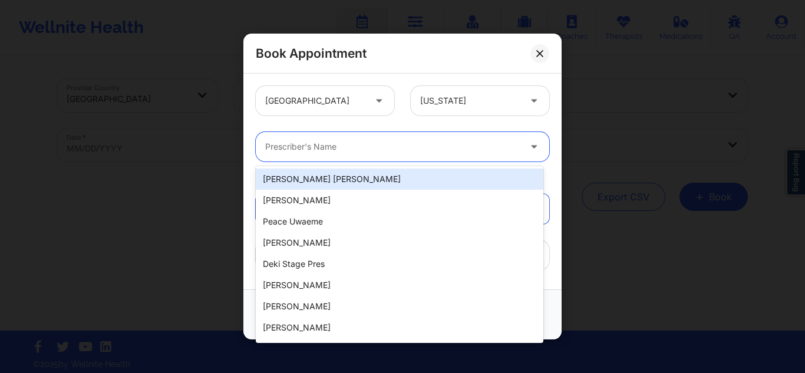
click at [386, 147] on div at bounding box center [392, 147] width 255 height 14
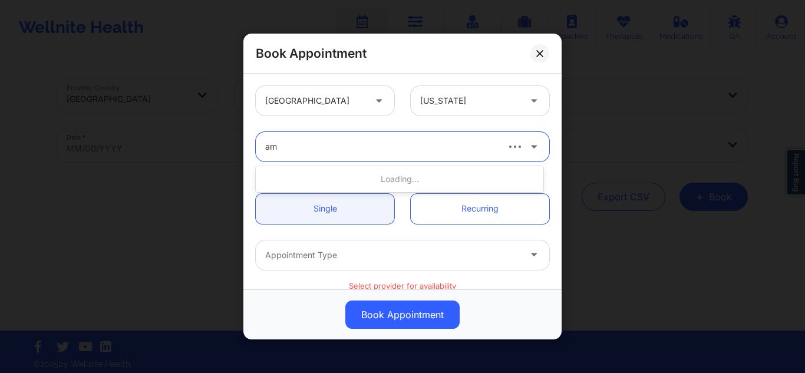
type input "amy"
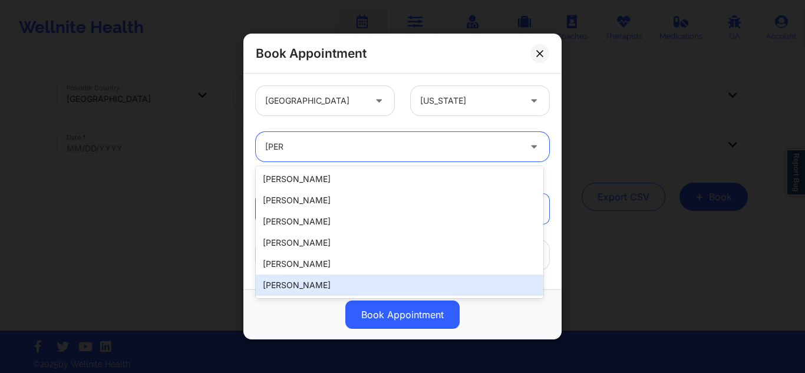
click at [321, 287] on div "[PERSON_NAME]" at bounding box center [400, 285] width 288 height 21
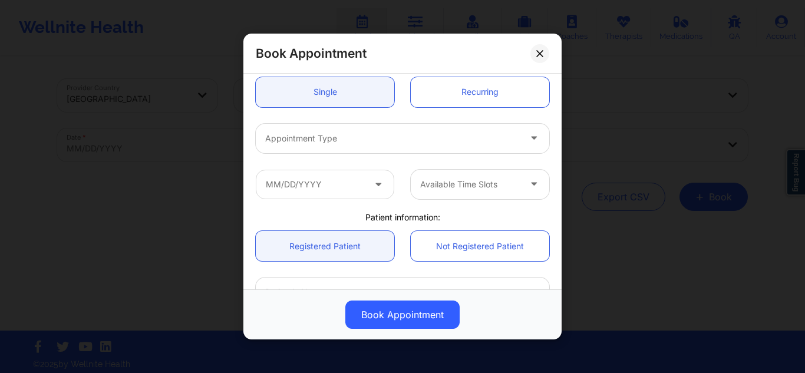
scroll to position [118, 0]
click at [342, 139] on div at bounding box center [392, 137] width 255 height 14
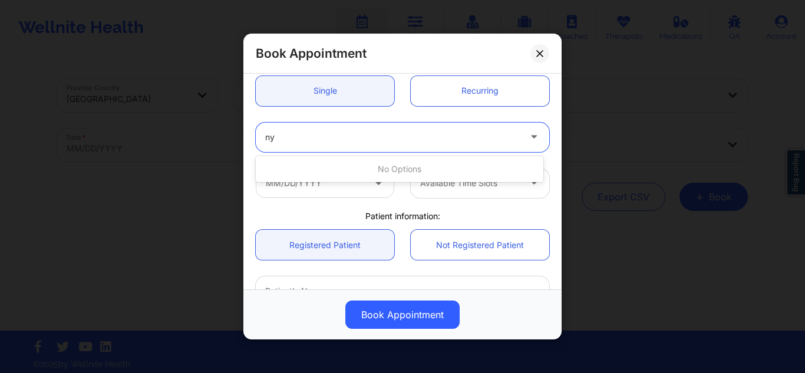
scroll to position [0, 0]
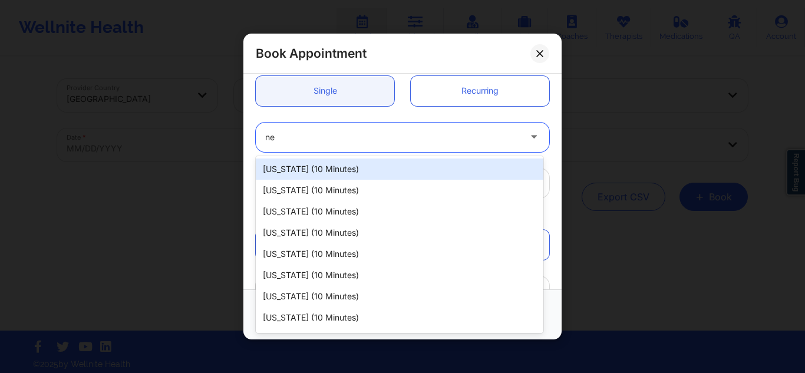
type input "new"
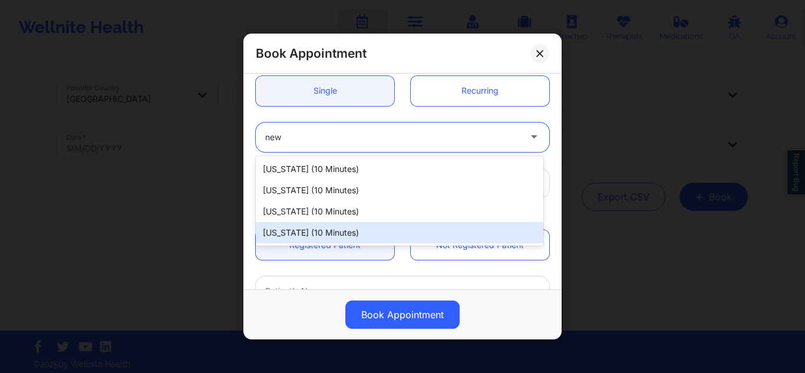
click at [353, 230] on div "New York (10 minutes)" at bounding box center [400, 232] width 288 height 21
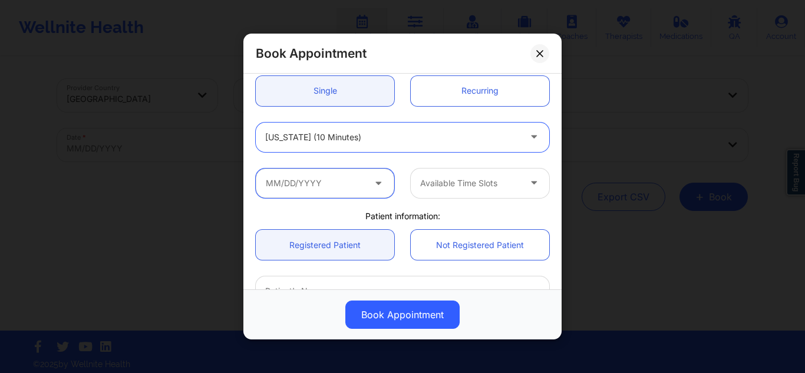
click at [321, 175] on input "text" at bounding box center [325, 182] width 139 height 29
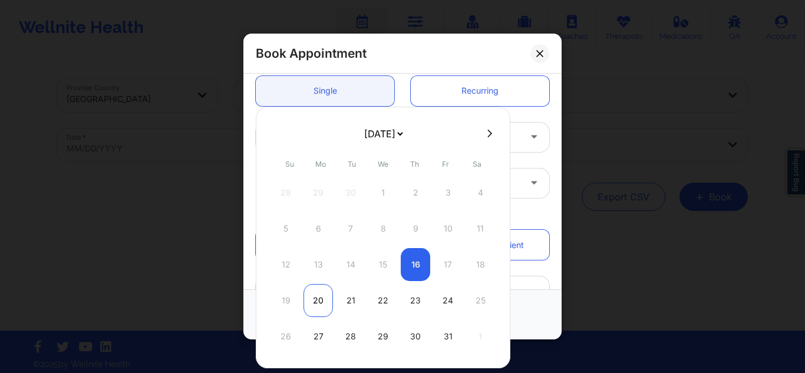
click at [309, 301] on div "20" at bounding box center [318, 300] width 29 height 33
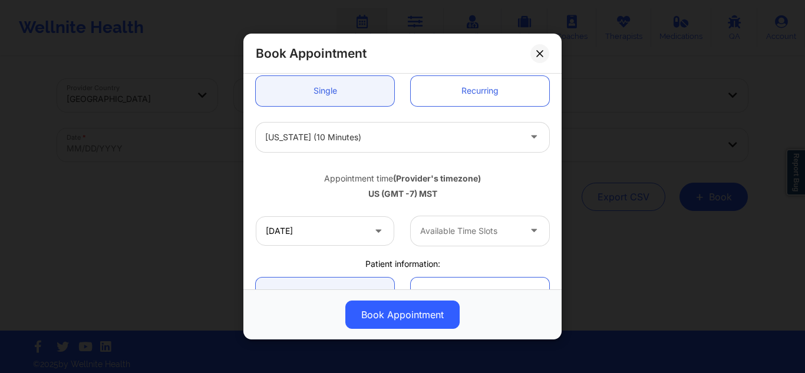
type input "10/20/2025"
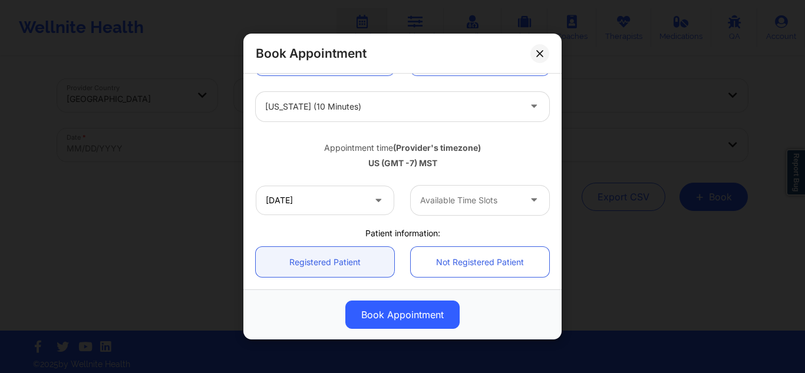
scroll to position [177, 0]
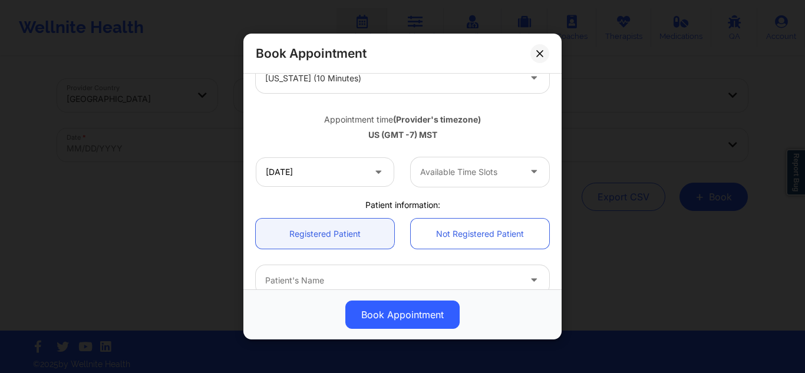
click at [485, 168] on div at bounding box center [470, 172] width 100 height 14
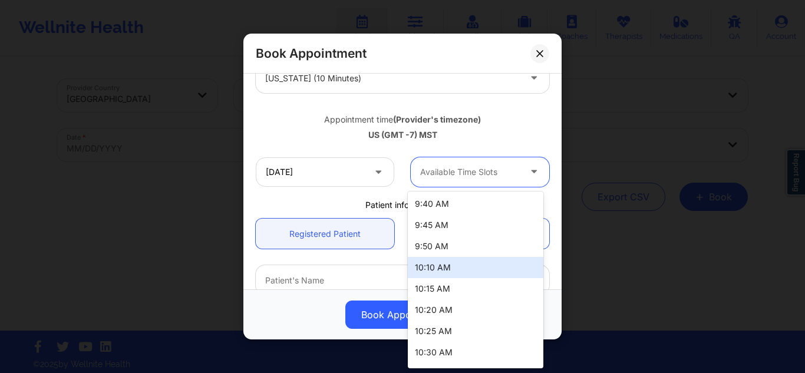
scroll to position [236, 0]
type input "10"
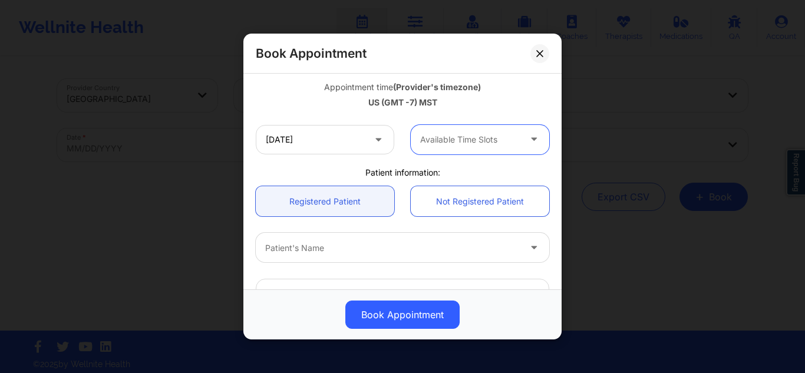
scroll to position [295, 0]
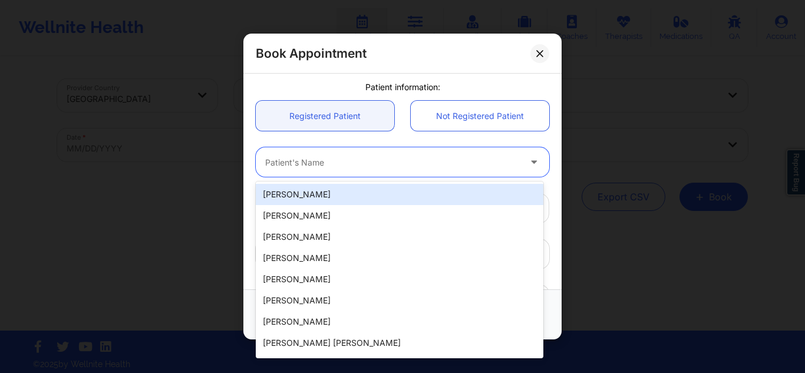
click at [352, 159] on div at bounding box center [392, 162] width 255 height 14
paste input "[PERSON_NAME]"
type input "[PERSON_NAME]"
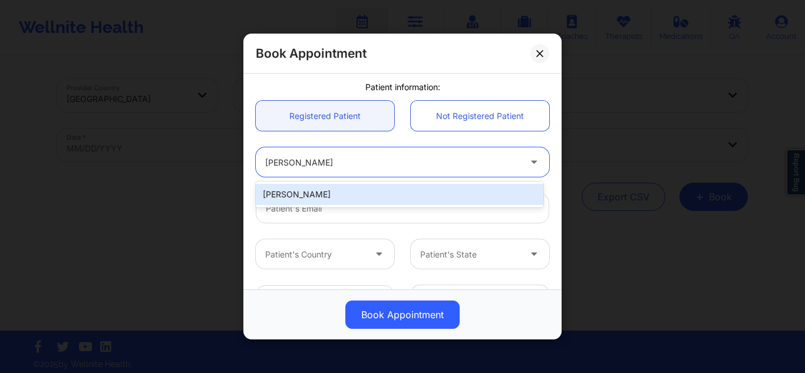
click at [356, 193] on div "[PERSON_NAME]" at bounding box center [400, 194] width 288 height 21
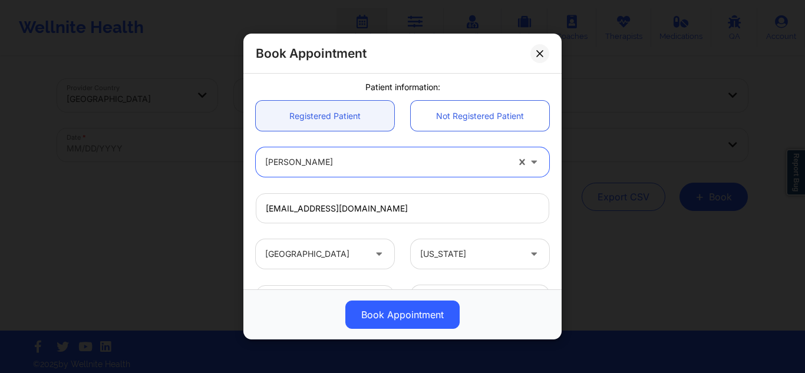
type input "[EMAIL_ADDRESS][DOMAIN_NAME]"
type input "[PHONE_NUMBER]"
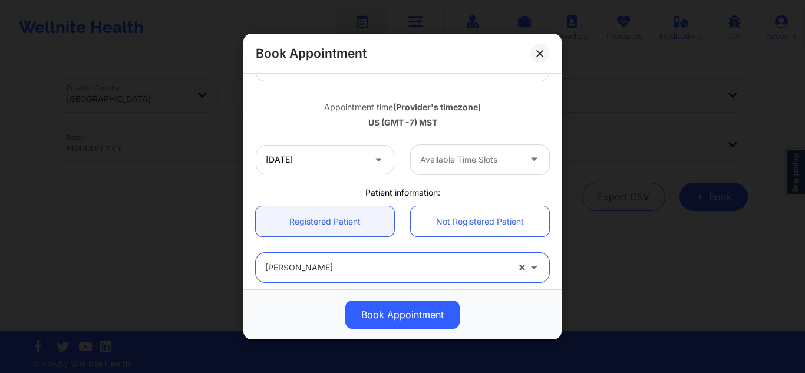
scroll to position [156, 0]
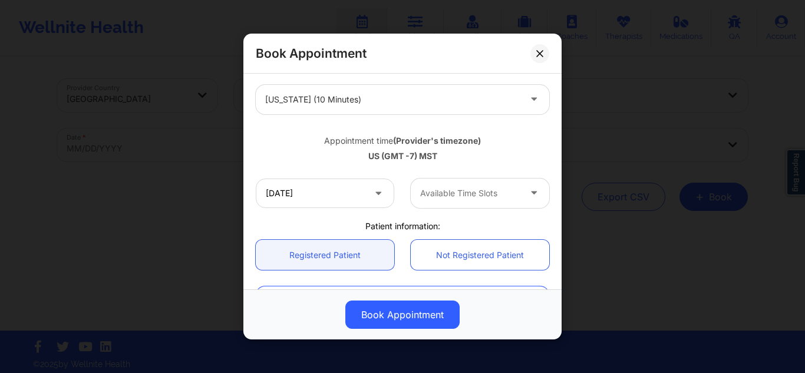
click at [447, 190] on div at bounding box center [470, 193] width 100 height 14
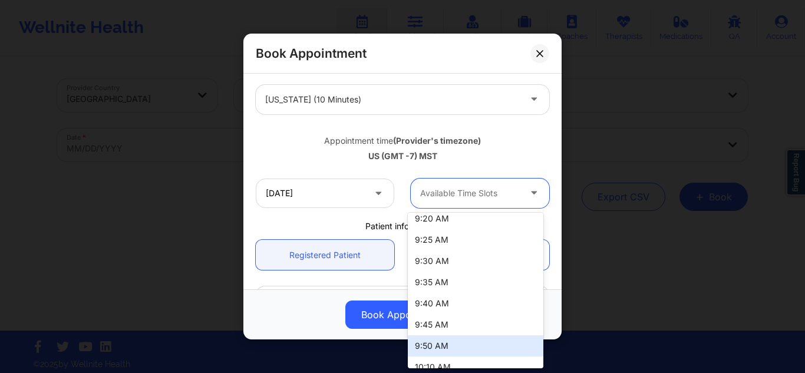
scroll to position [236, 0]
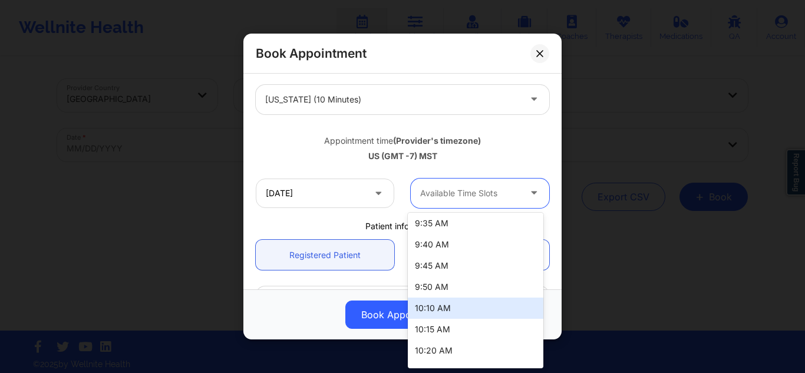
click at [447, 305] on div "10:10 AM" at bounding box center [476, 308] width 136 height 21
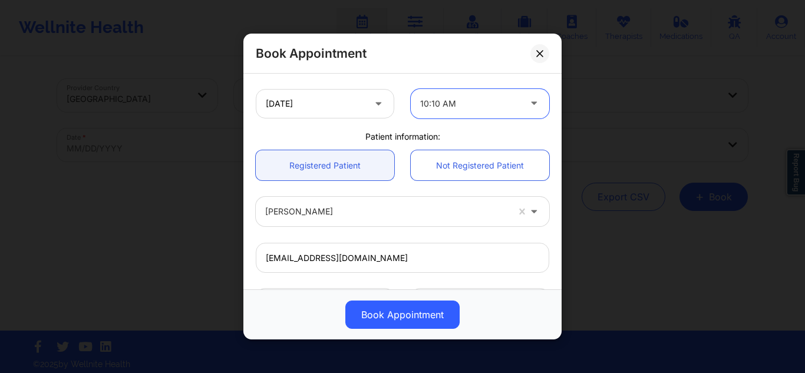
scroll to position [219, 0]
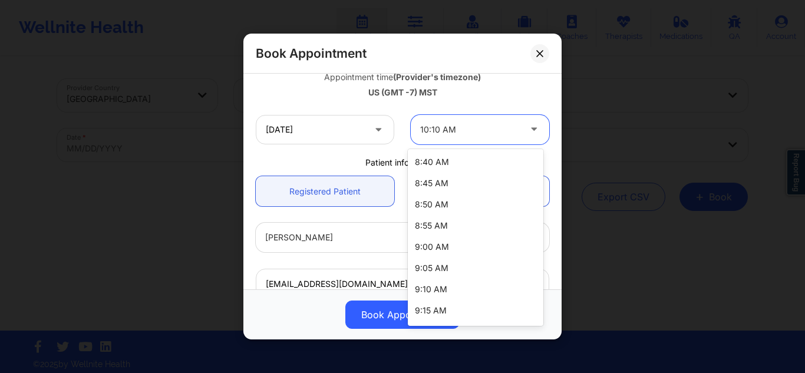
click at [456, 134] on div at bounding box center [470, 130] width 100 height 14
click at [456, 251] on div "9:00 AM" at bounding box center [476, 246] width 136 height 21
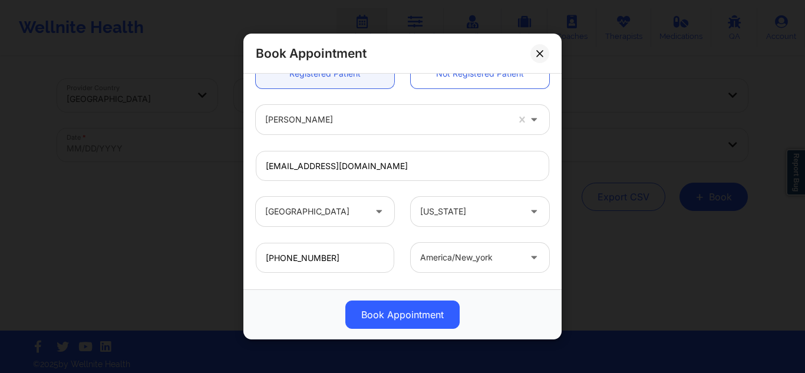
scroll to position [396, 0]
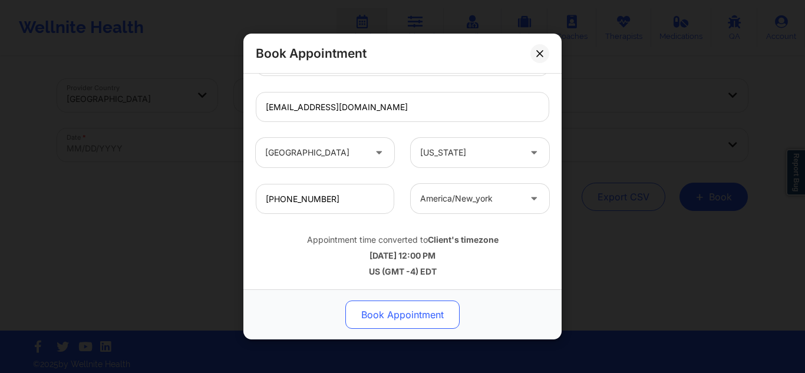
click at [392, 312] on button "Book Appointment" at bounding box center [402, 315] width 114 height 28
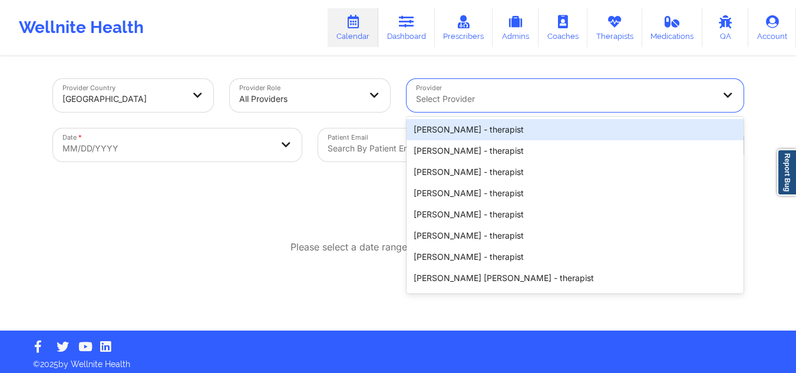
click at [469, 94] on div at bounding box center [565, 99] width 298 height 14
paste input "[PERSON_NAME]"
type input "[PERSON_NAME]"
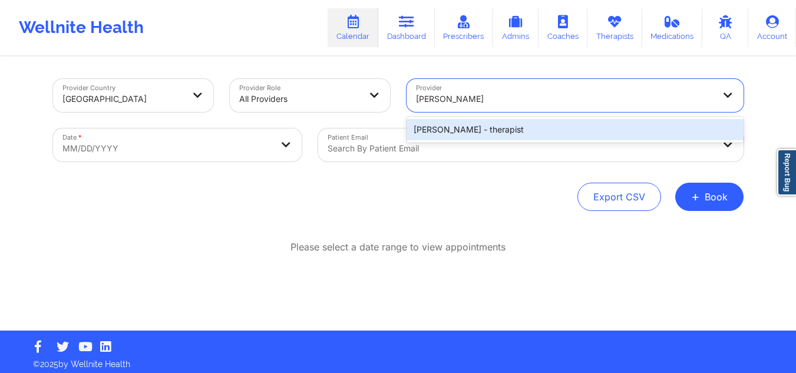
drag, startPoint x: 476, startPoint y: 128, endPoint x: 466, endPoint y: 129, distance: 10.7
click at [474, 128] on div "Susan P Zapatha - therapist" at bounding box center [575, 129] width 337 height 21
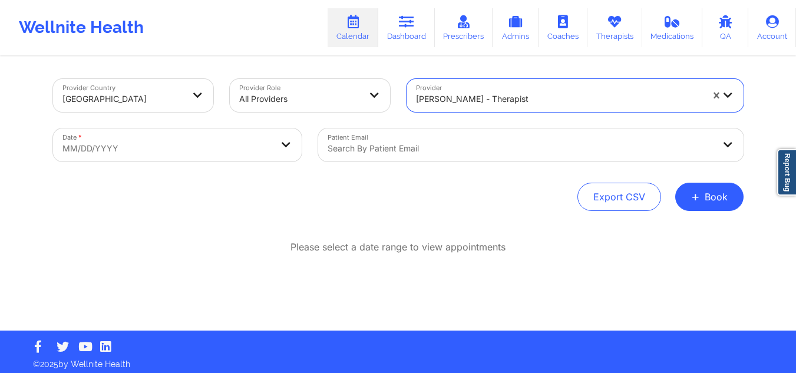
select select "2025-8"
select select "2025-9"
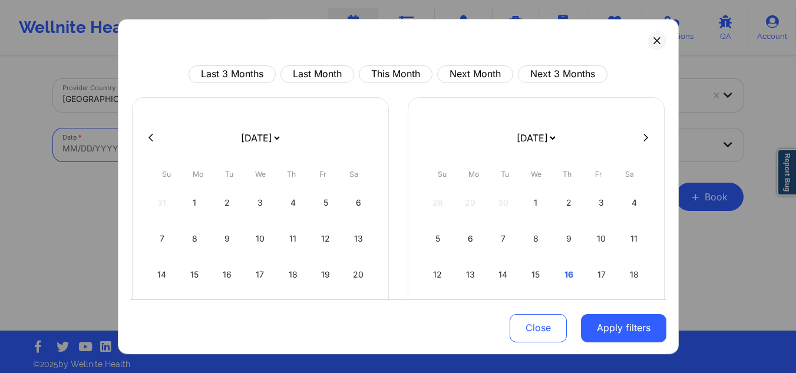
click at [127, 140] on body "Wellnite Health Calendar Dashboard Prescribers Admins Coaches Therapists Medica…" at bounding box center [398, 186] width 796 height 373
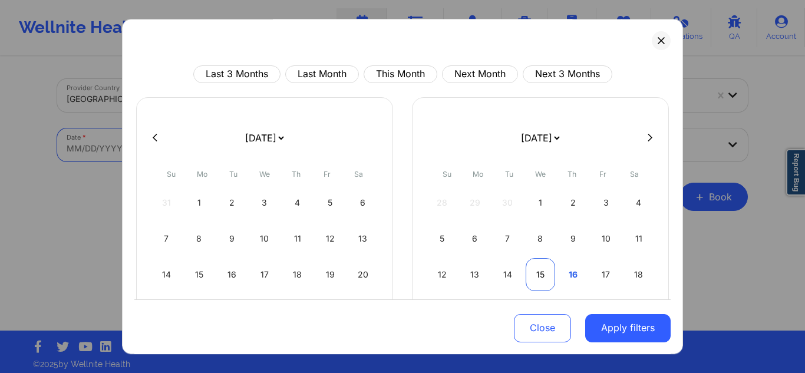
click at [533, 276] on div "15" at bounding box center [541, 274] width 30 height 33
select select "2025-9"
select select "2025-10"
select select "2025-9"
select select "2025-10"
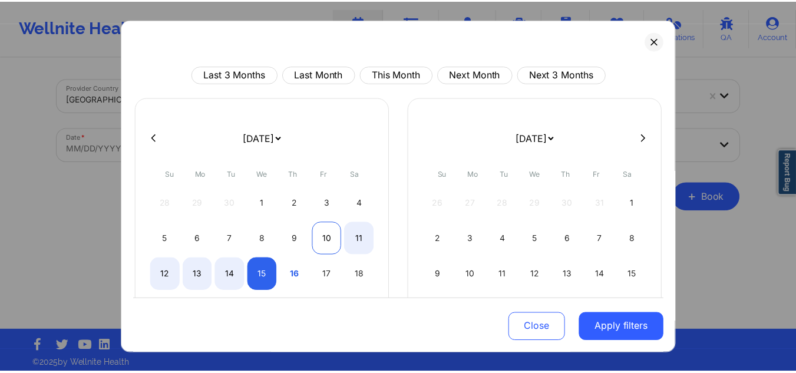
scroll to position [59, 0]
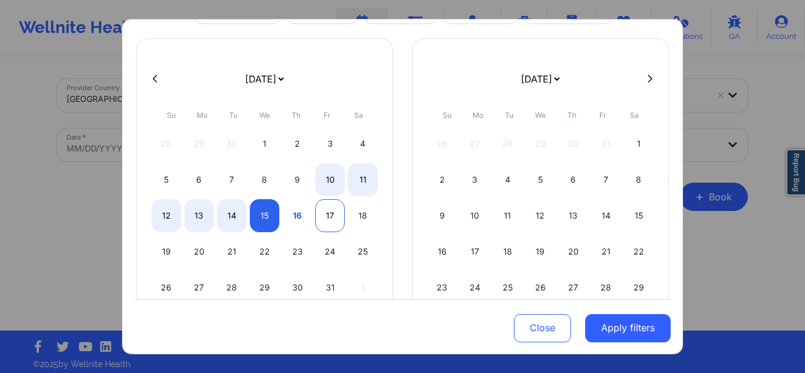
select select "2025-9"
select select "2025-10"
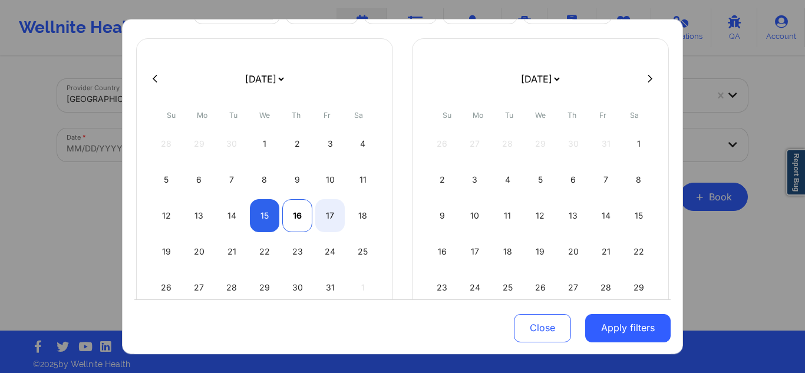
select select "2025-9"
select select "2025-10"
click at [291, 218] on div "16" at bounding box center [297, 215] width 30 height 33
select select "2025-9"
select select "2025-10"
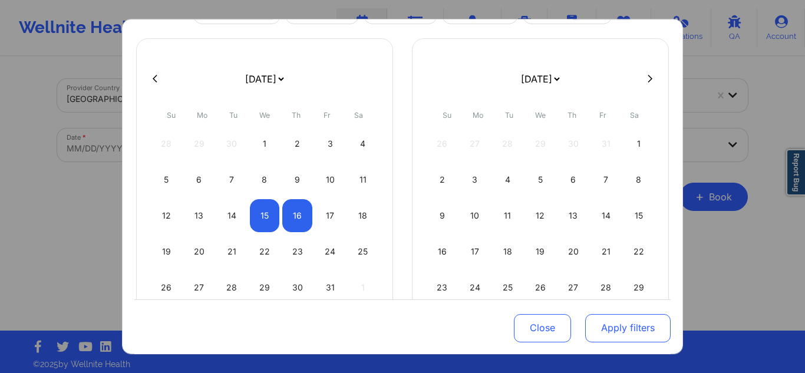
click at [614, 327] on button "Apply filters" at bounding box center [627, 328] width 85 height 28
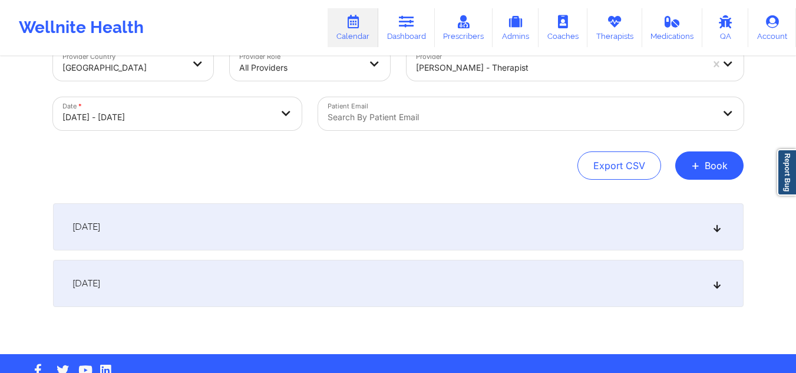
scroll to position [61, 0]
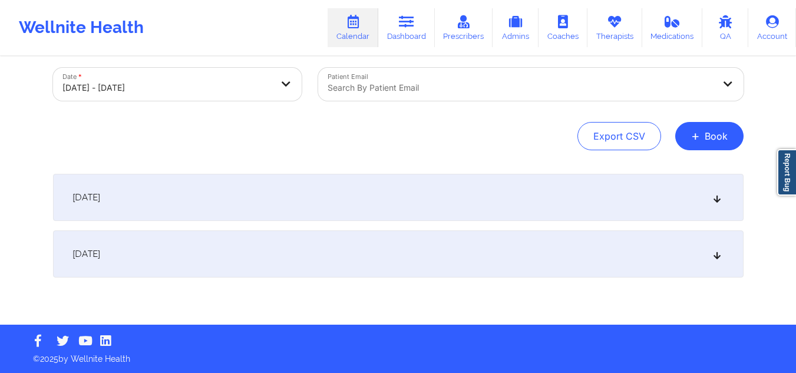
click at [573, 263] on div "October 16, 2025" at bounding box center [398, 253] width 691 height 47
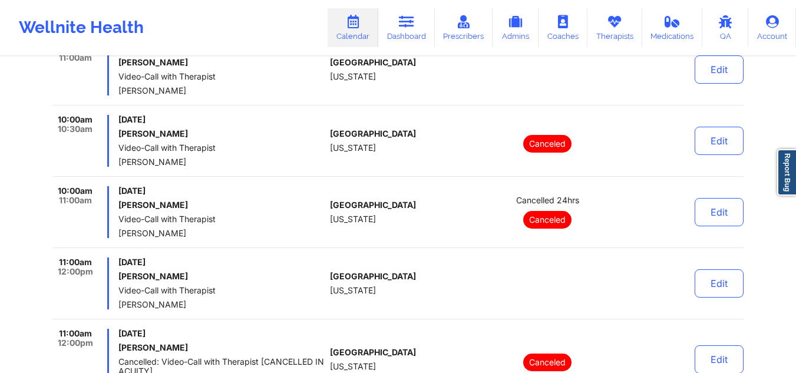
scroll to position [374, 0]
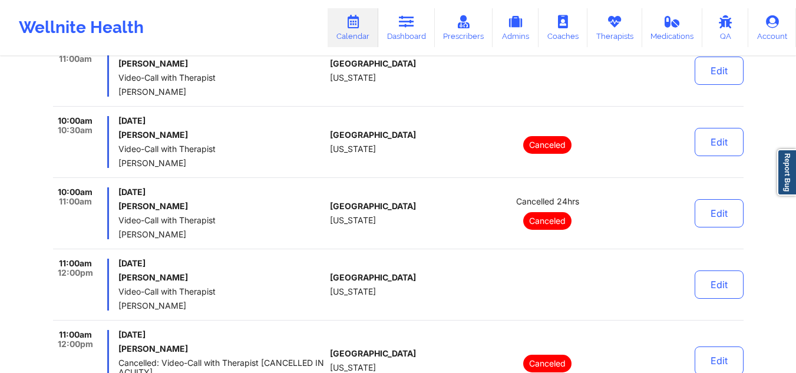
drag, startPoint x: 206, startPoint y: 205, endPoint x: 119, endPoint y: 203, distance: 87.2
click at [119, 203] on h6 "[PERSON_NAME]" at bounding box center [221, 206] width 207 height 9
copy h6 "[PERSON_NAME]"
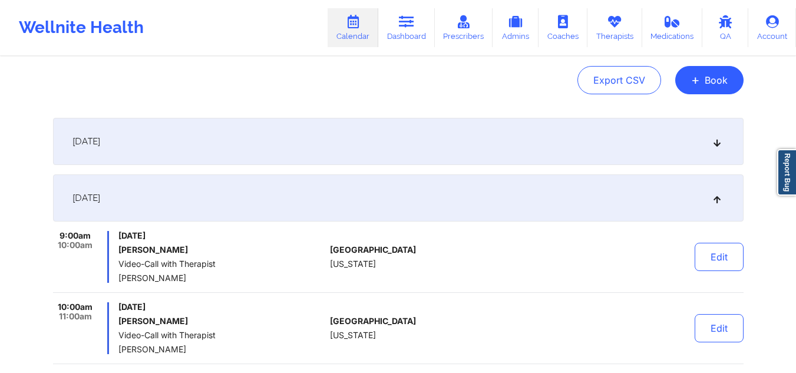
scroll to position [21, 0]
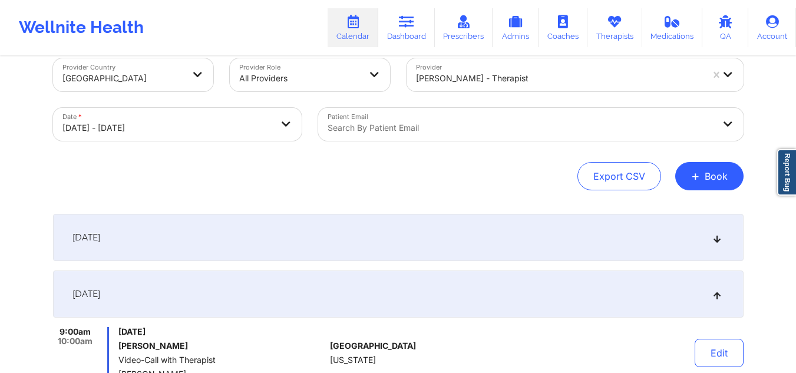
drag, startPoint x: 413, startPoint y: 14, endPoint x: 357, endPoint y: 2, distance: 57.3
click at [413, 15] on link "Dashboard" at bounding box center [406, 27] width 57 height 39
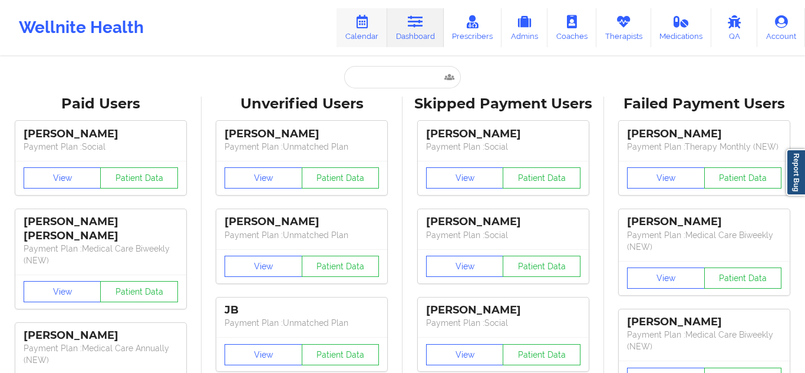
click at [358, 29] on link "Calendar" at bounding box center [362, 27] width 51 height 39
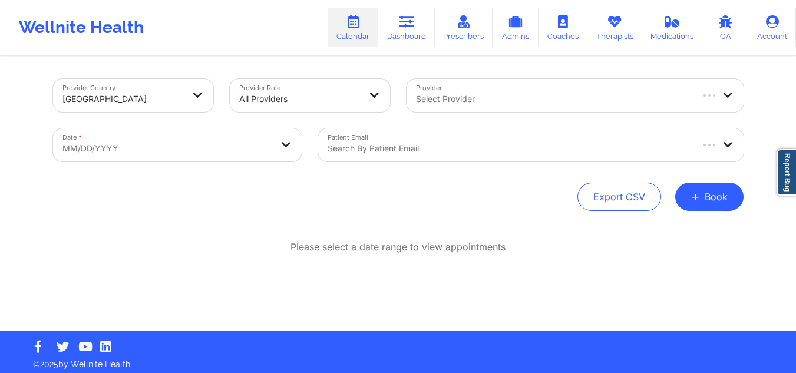
click at [358, 28] on icon at bounding box center [352, 21] width 15 height 13
